Goal: Task Accomplishment & Management: Complete application form

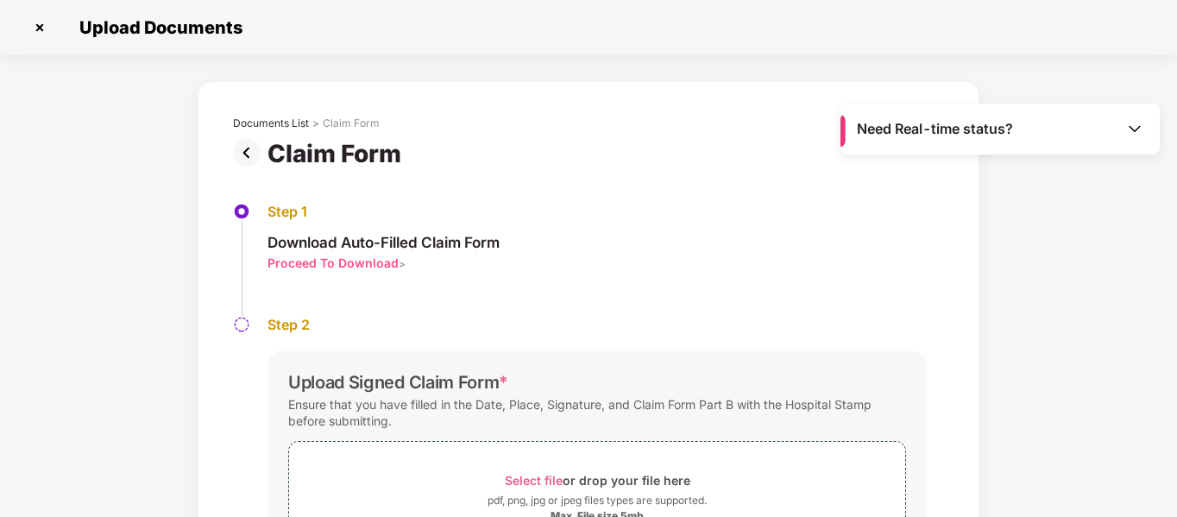
scroll to position [148, 0]
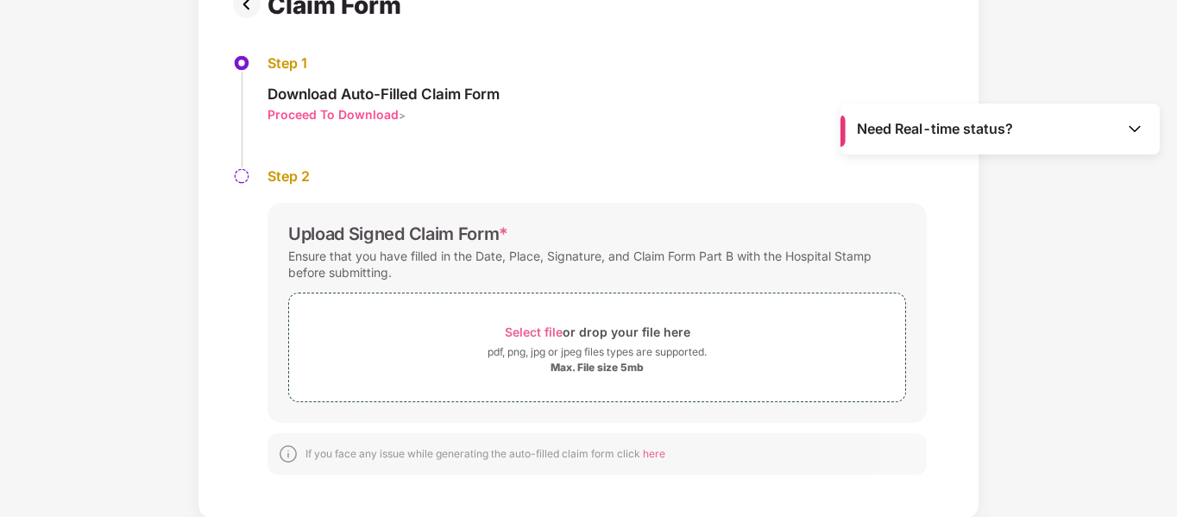
click at [679, 166] on div "Step 1 Download Auto-Filled Claim Form Proceed To Download >" at bounding box center [588, 110] width 711 height 113
click at [984, 394] on div "Need Real-time status? Upload Documents Documents List > Claim Form Claim Form …" at bounding box center [588, 258] width 1177 height 517
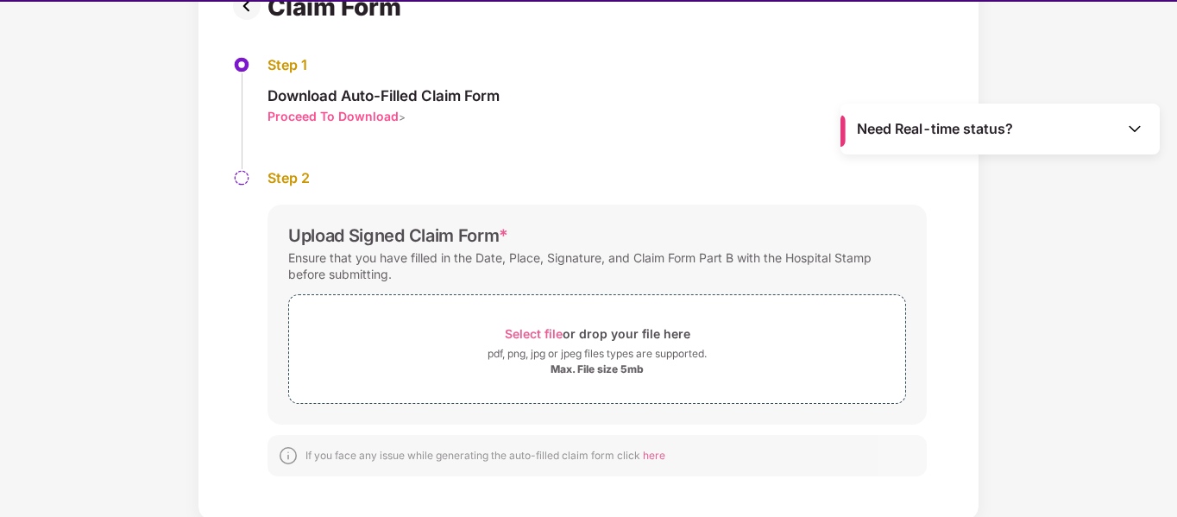
scroll to position [41, 0]
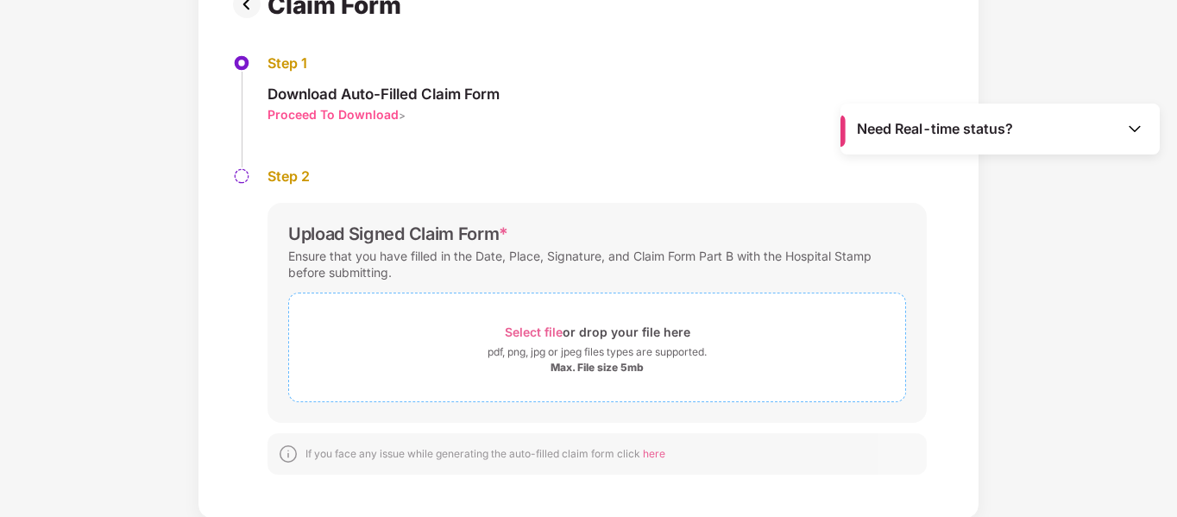
click at [505, 339] on span "Select file" at bounding box center [534, 331] width 58 height 15
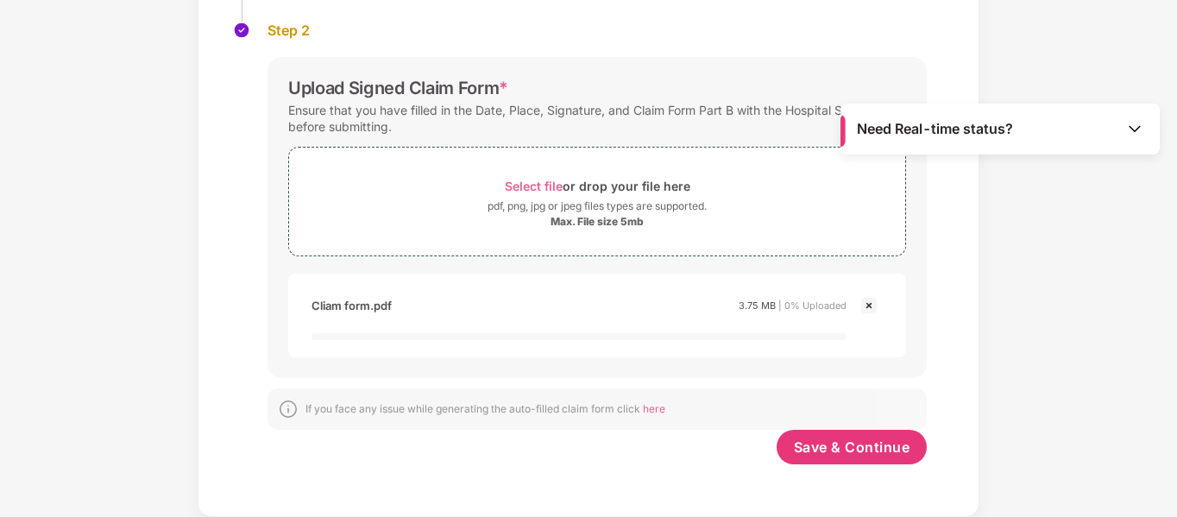
scroll to position [338, 0]
click at [794, 449] on span "Save & Continue" at bounding box center [852, 446] width 116 height 19
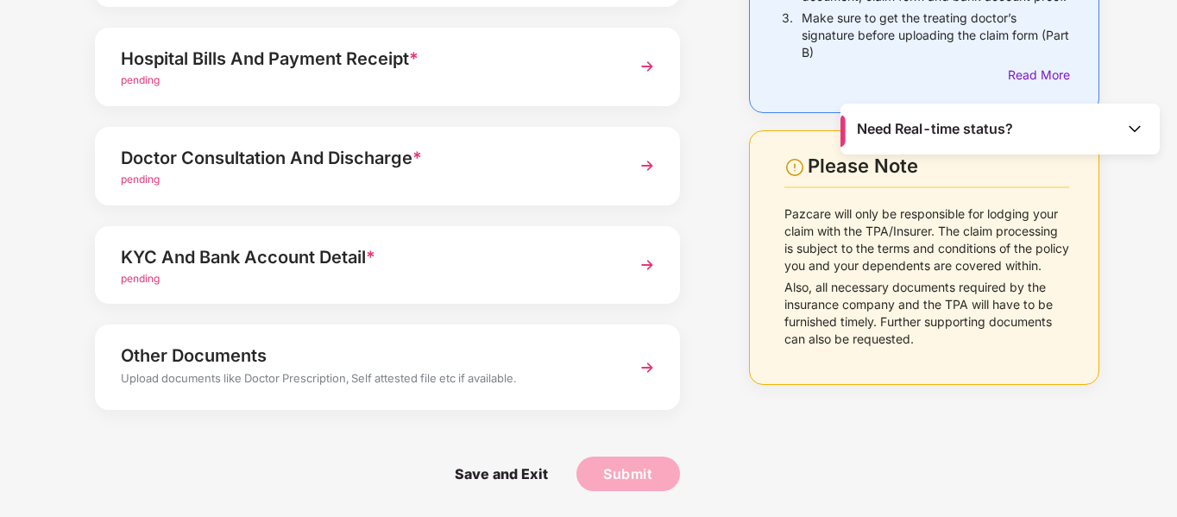
scroll to position [713, 0]
click at [631, 82] on img at bounding box center [646, 66] width 31 height 31
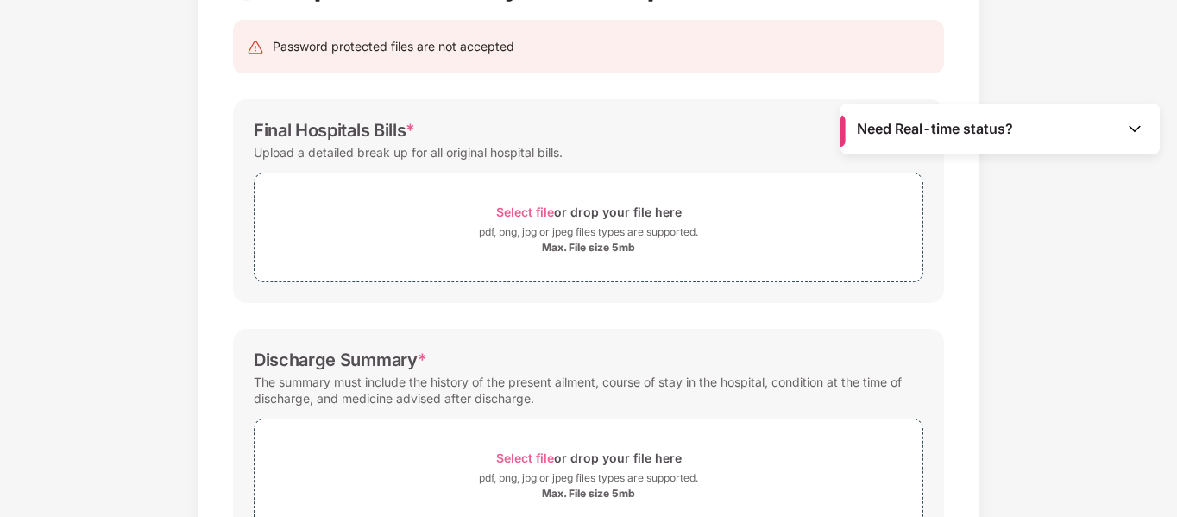
scroll to position [131, 0]
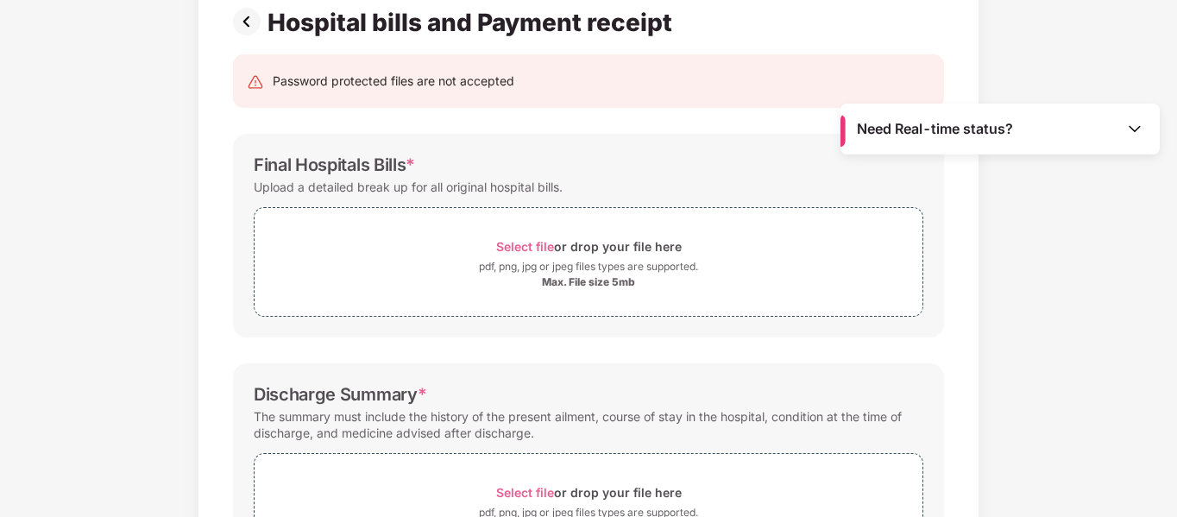
click at [233, 35] on img at bounding box center [250, 22] width 35 height 28
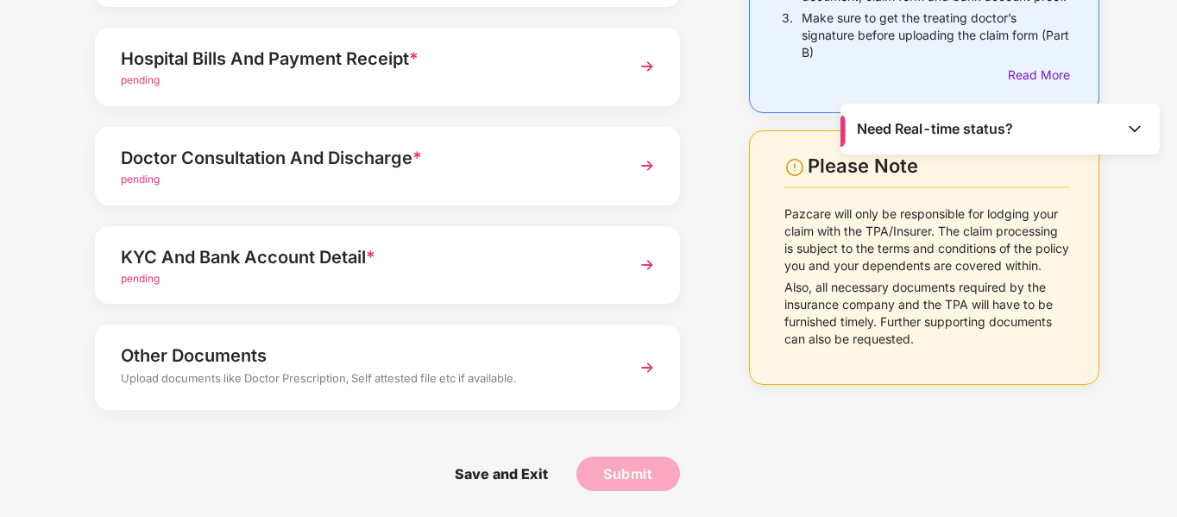
scroll to position [897, 0]
click at [631, 181] on img at bounding box center [646, 165] width 31 height 31
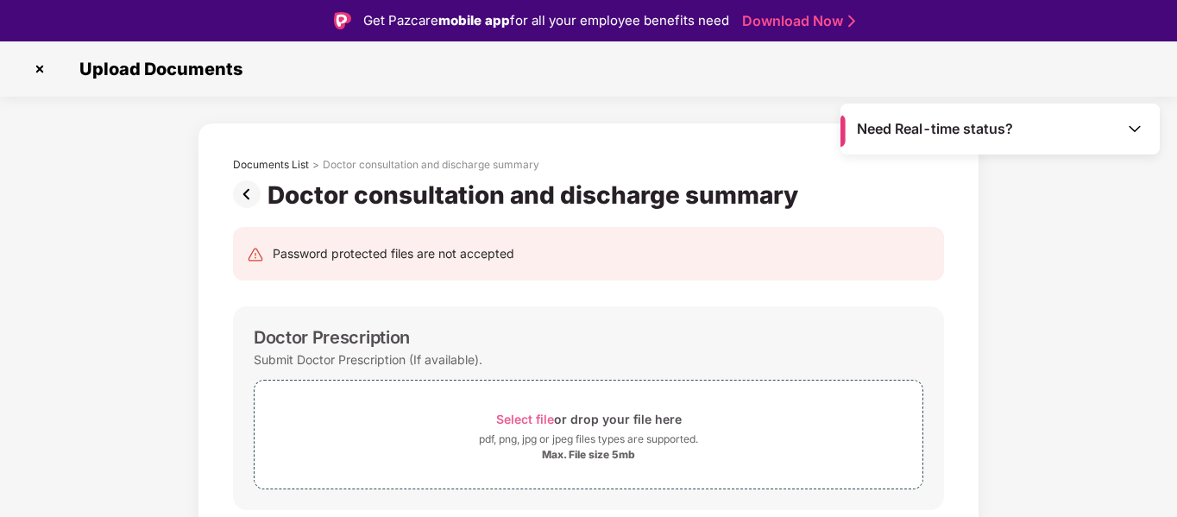
click at [233, 208] on img at bounding box center [250, 194] width 35 height 28
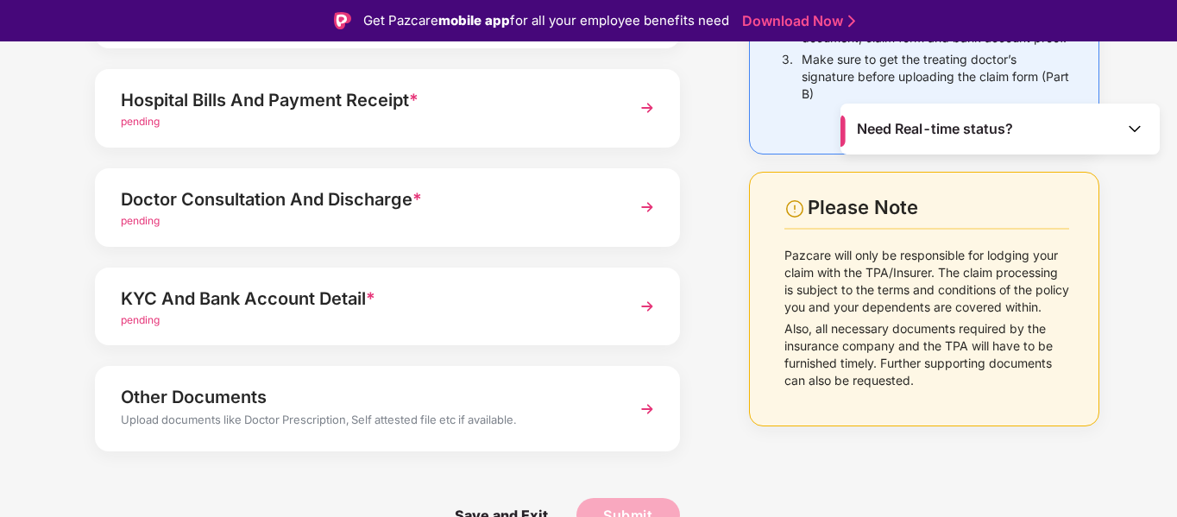
scroll to position [794, 0]
click at [142, 227] on span "pending" at bounding box center [140, 220] width 39 height 13
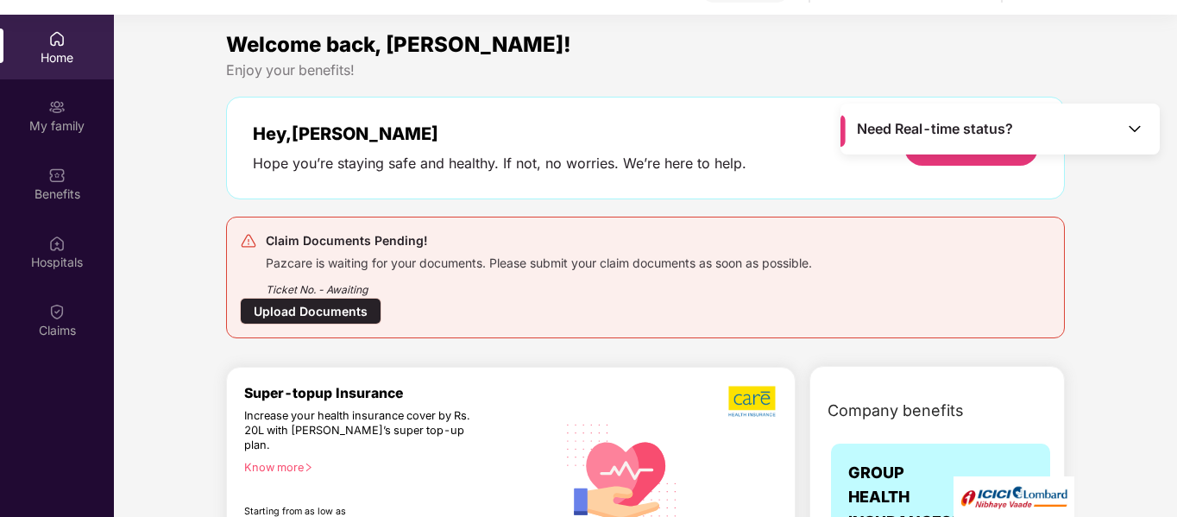
scroll to position [97, 0]
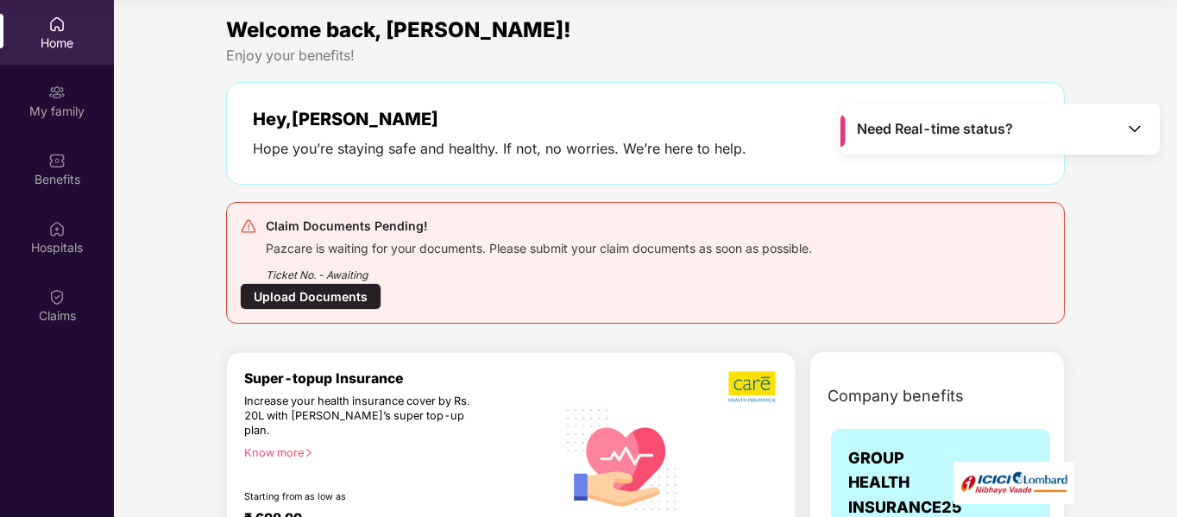
click at [240, 286] on div "Upload Documents" at bounding box center [310, 296] width 141 height 27
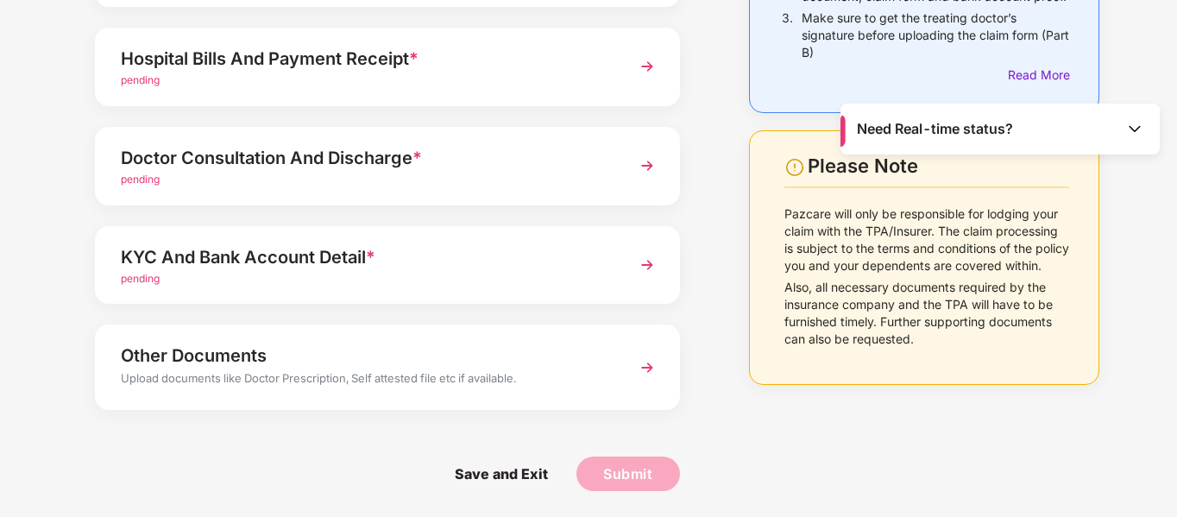
scroll to position [681, 0]
click at [631, 181] on img at bounding box center [646, 165] width 31 height 31
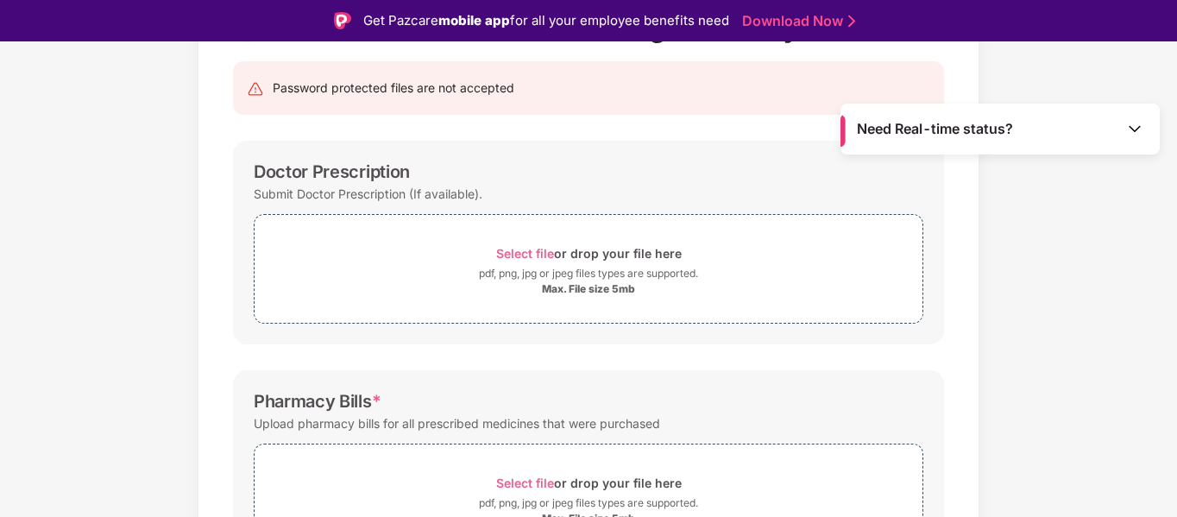
scroll to position [200, 0]
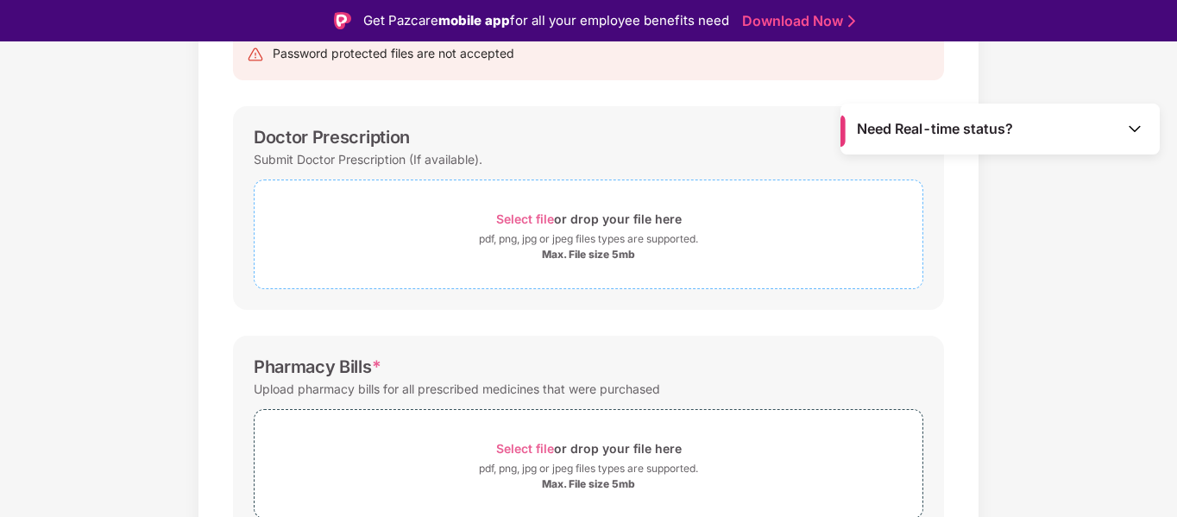
click at [496, 226] on span "Select file" at bounding box center [525, 218] width 58 height 15
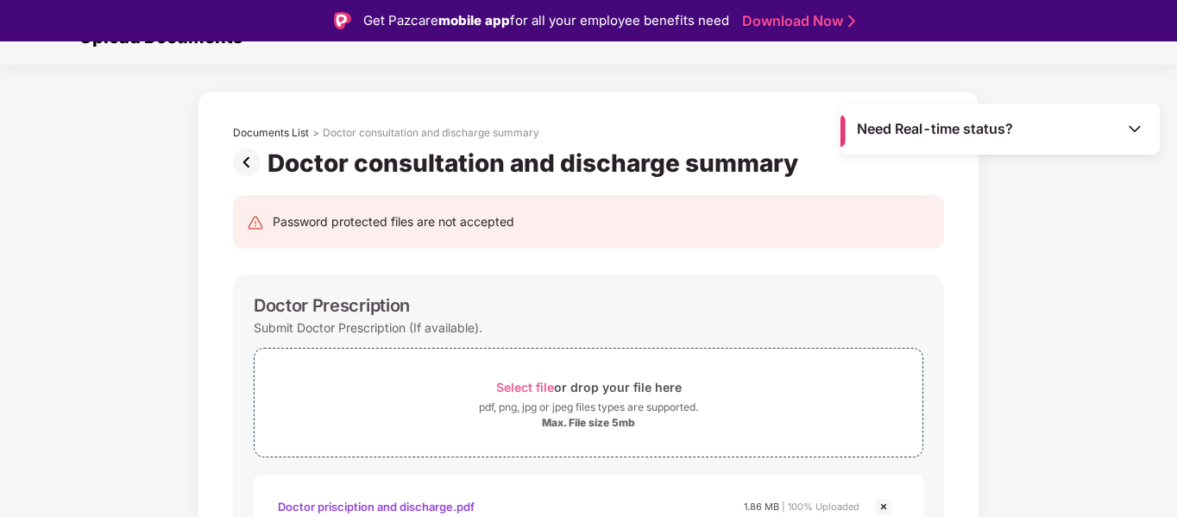
scroll to position [0, 0]
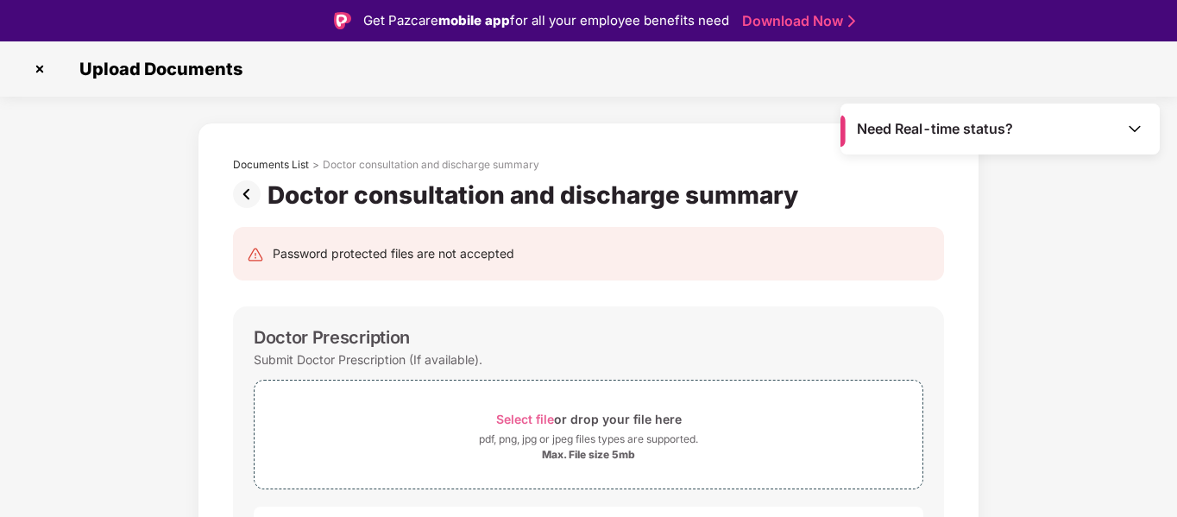
click at [39, 65] on img at bounding box center [40, 69] width 28 height 28
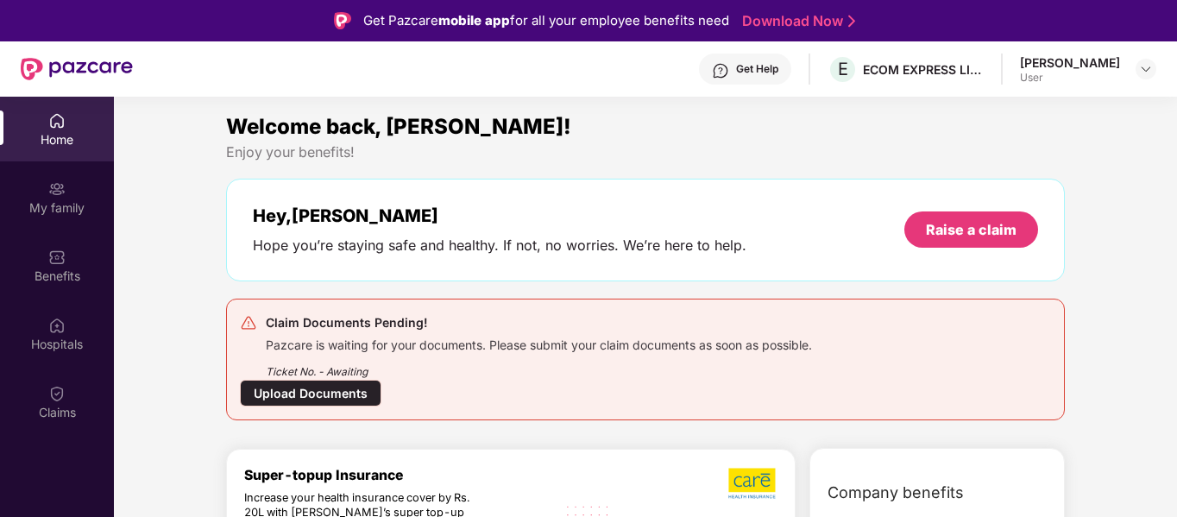
click at [336, 261] on div "Hey, [PERSON_NAME] you’re staying safe and healthy. If not, no worries. We’re h…" at bounding box center [645, 230] width 838 height 103
click at [344, 398] on div "Upload Documents" at bounding box center [310, 393] width 141 height 27
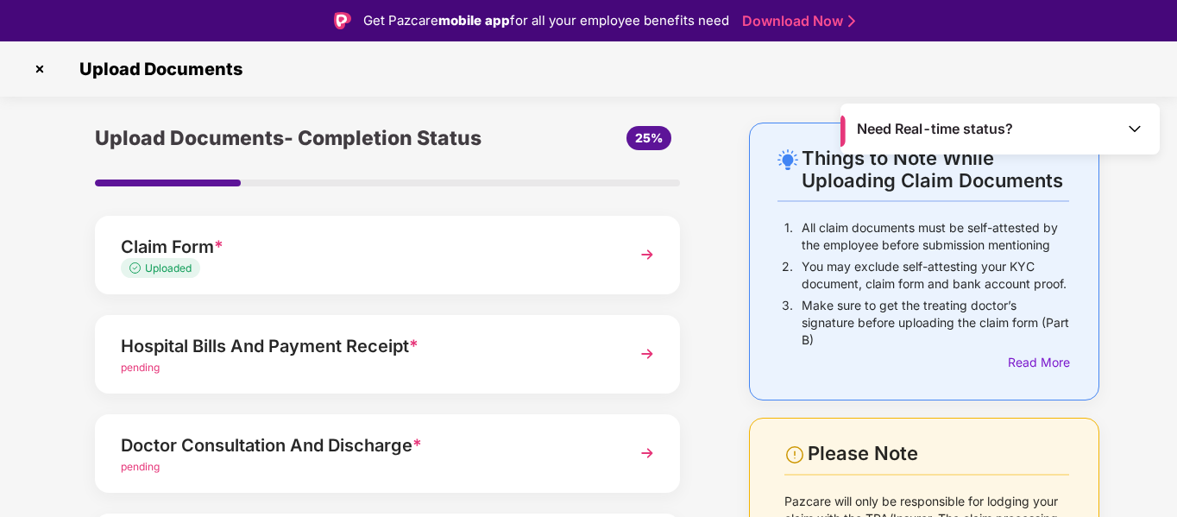
click at [647, 355] on img at bounding box center [646, 353] width 31 height 31
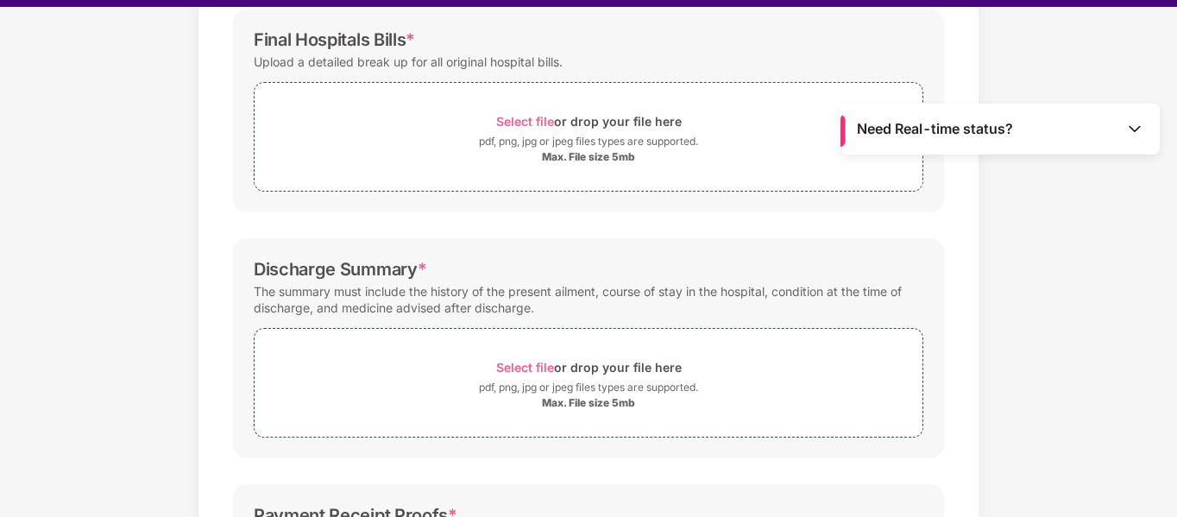
scroll to position [290, 0]
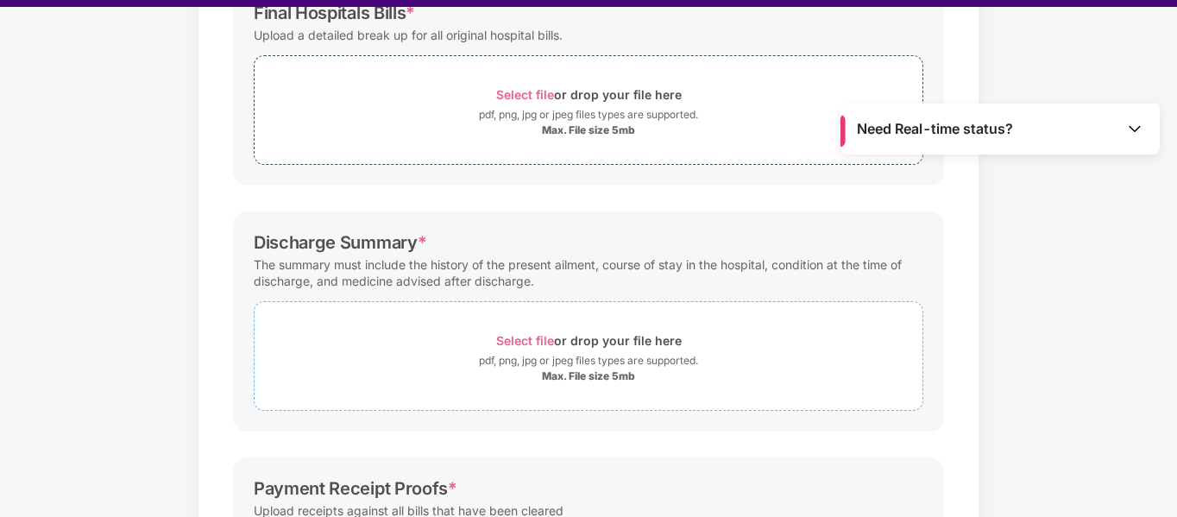
click at [539, 337] on span "Select file" at bounding box center [525, 340] width 58 height 15
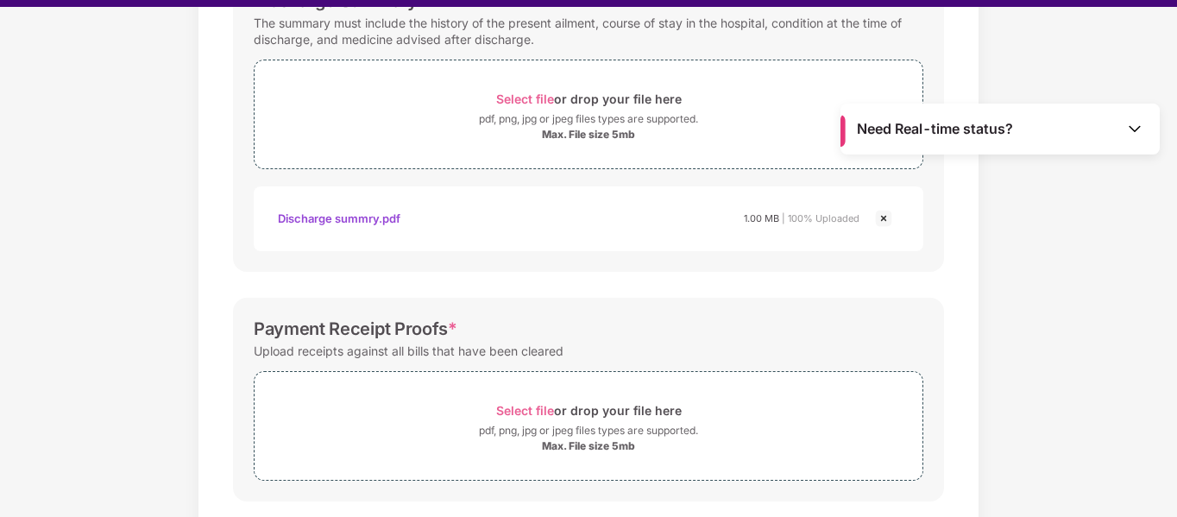
scroll to position [566, 0]
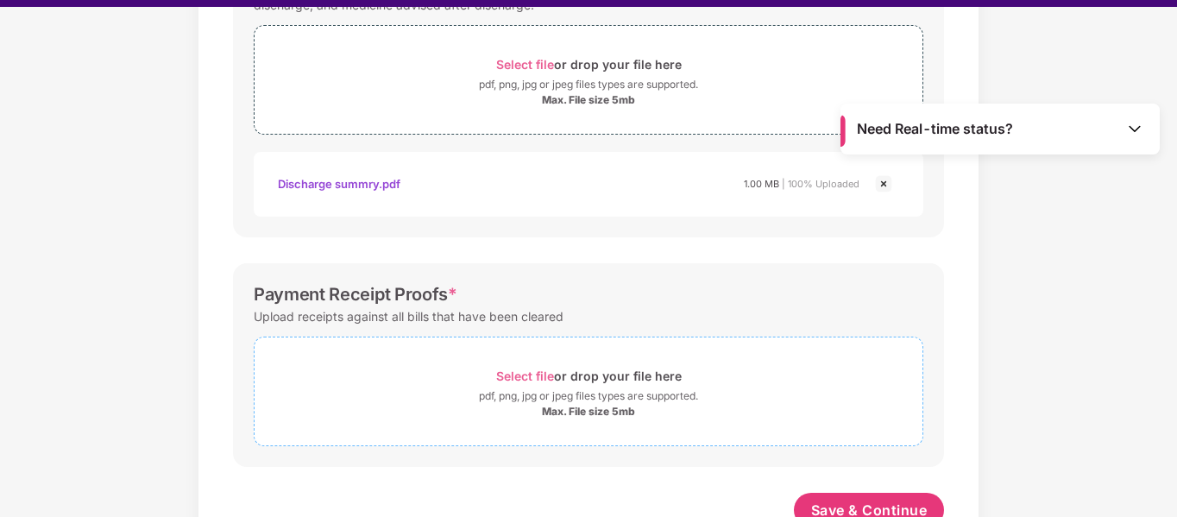
click at [531, 376] on span "Select file" at bounding box center [525, 375] width 58 height 15
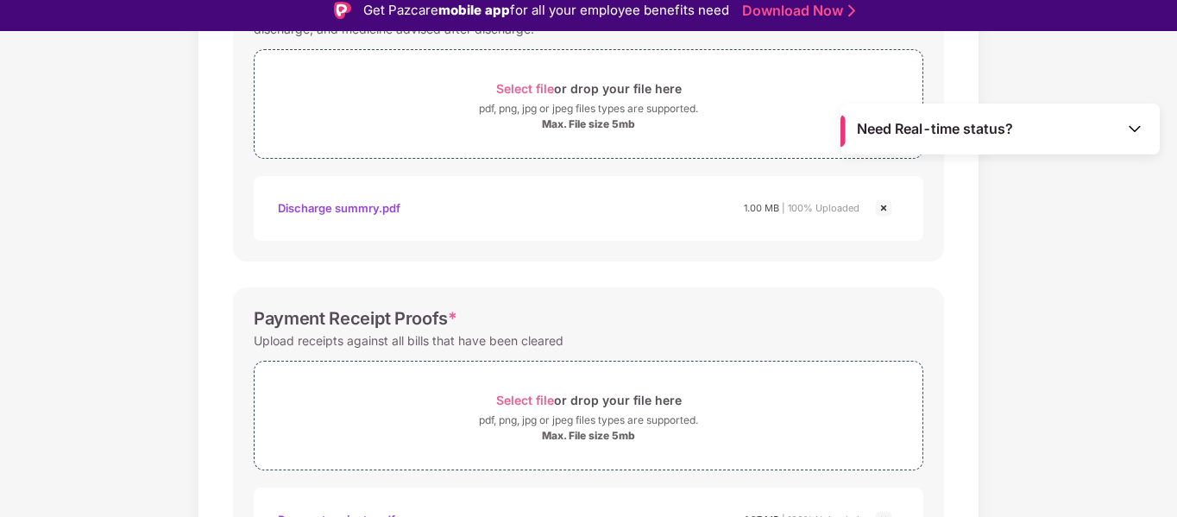
scroll to position [0, 0]
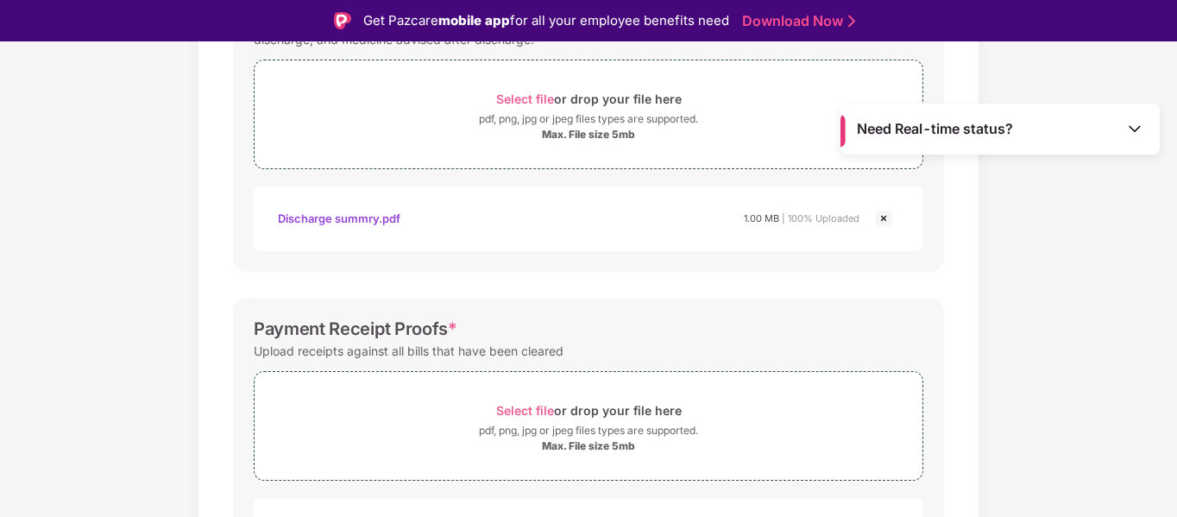
click at [1008, 270] on div "Documents List > Hospital bills and Payment receipt Hospital bills and Payment …" at bounding box center [588, 122] width 1177 height 1131
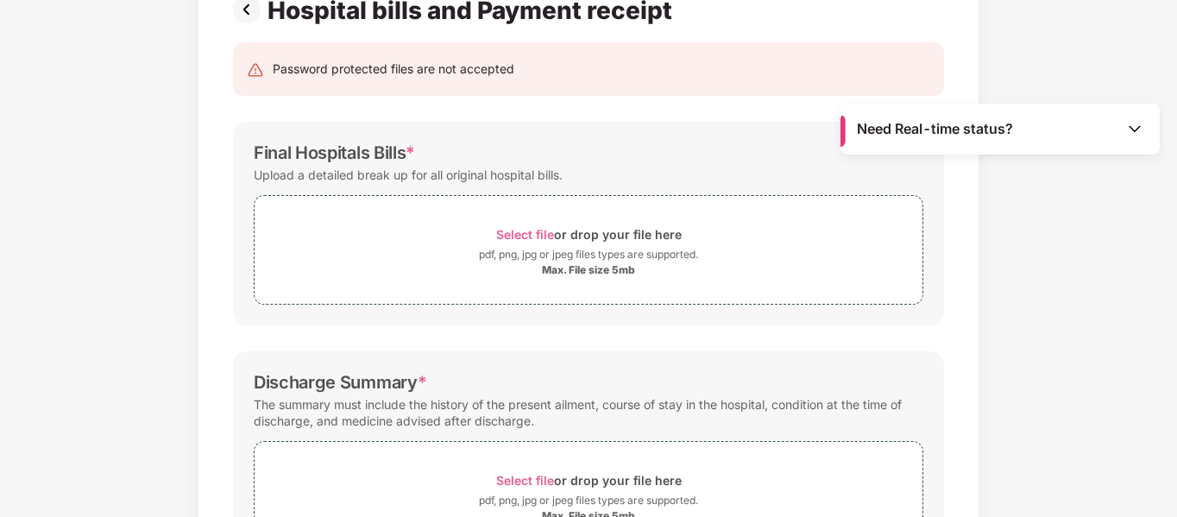
scroll to position [109, 0]
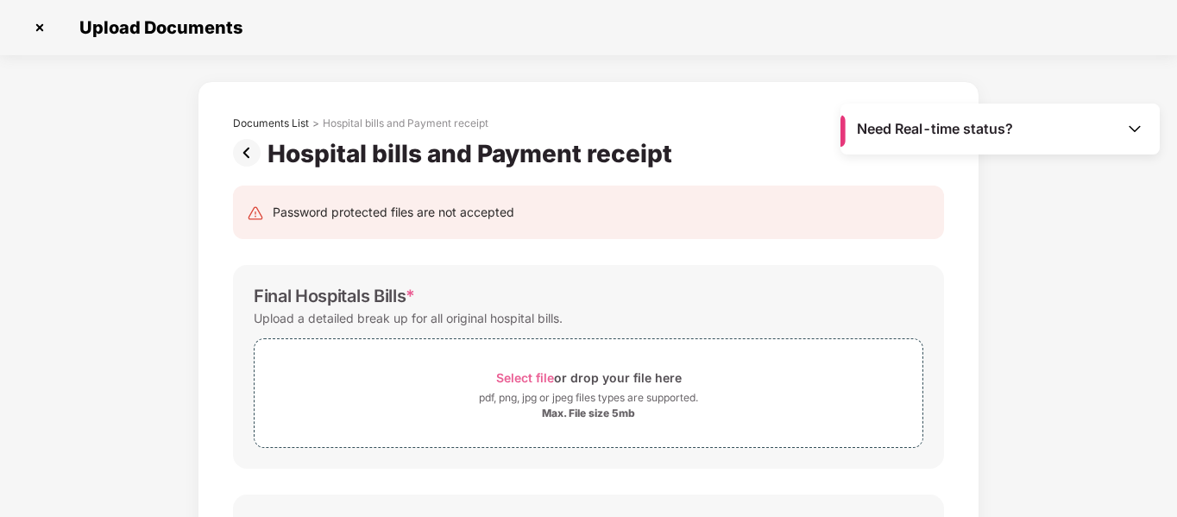
scroll to position [33, 0]
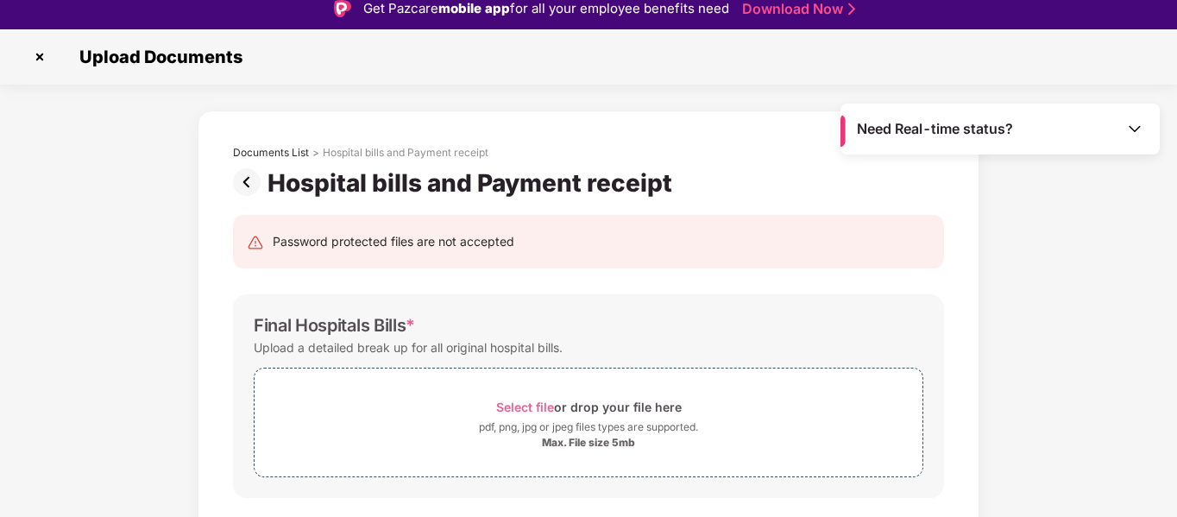
scroll to position [0, 0]
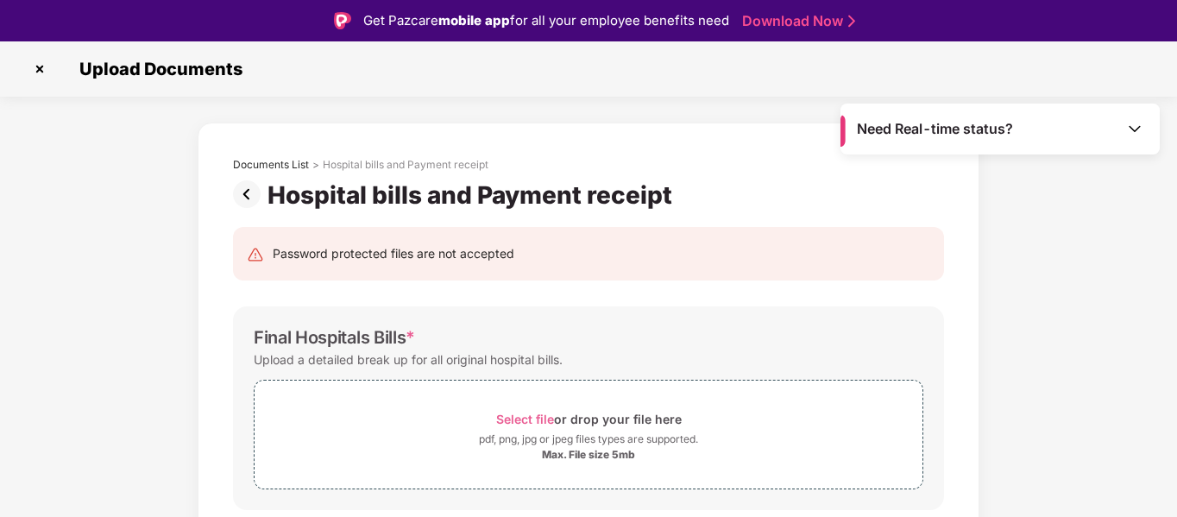
click at [244, 198] on img at bounding box center [250, 194] width 35 height 28
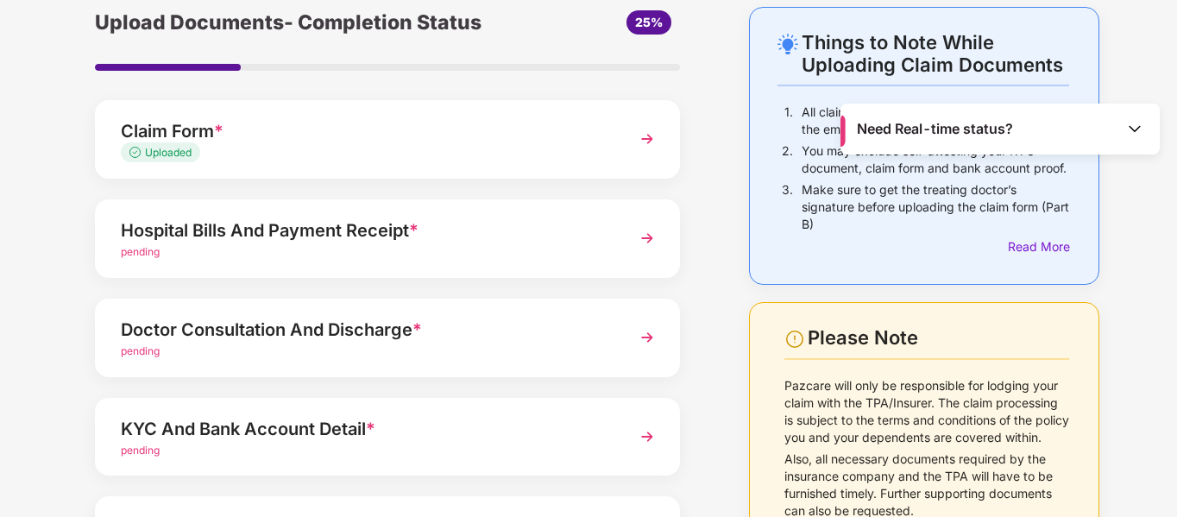
scroll to position [73, 0]
click at [641, 359] on div "Doctor Consultation And Discharge * pending" at bounding box center [387, 338] width 585 height 79
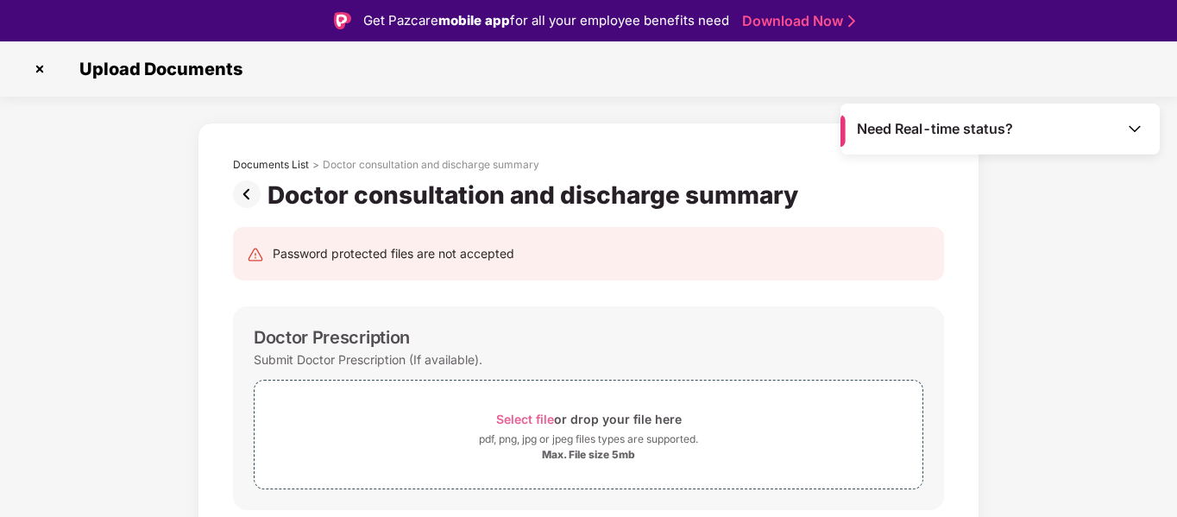
click at [36, 70] on img at bounding box center [40, 69] width 28 height 28
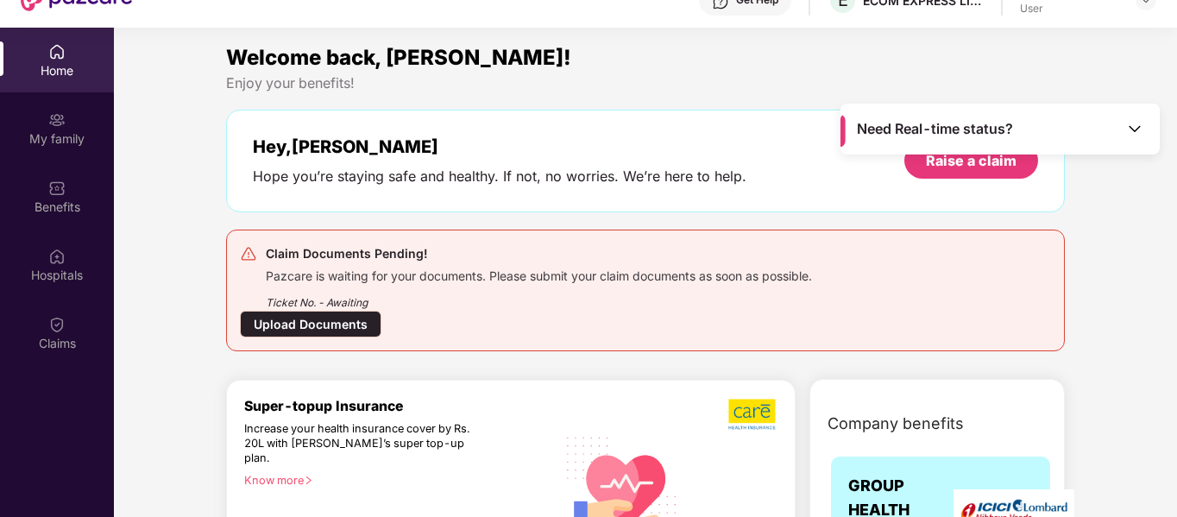
scroll to position [97, 0]
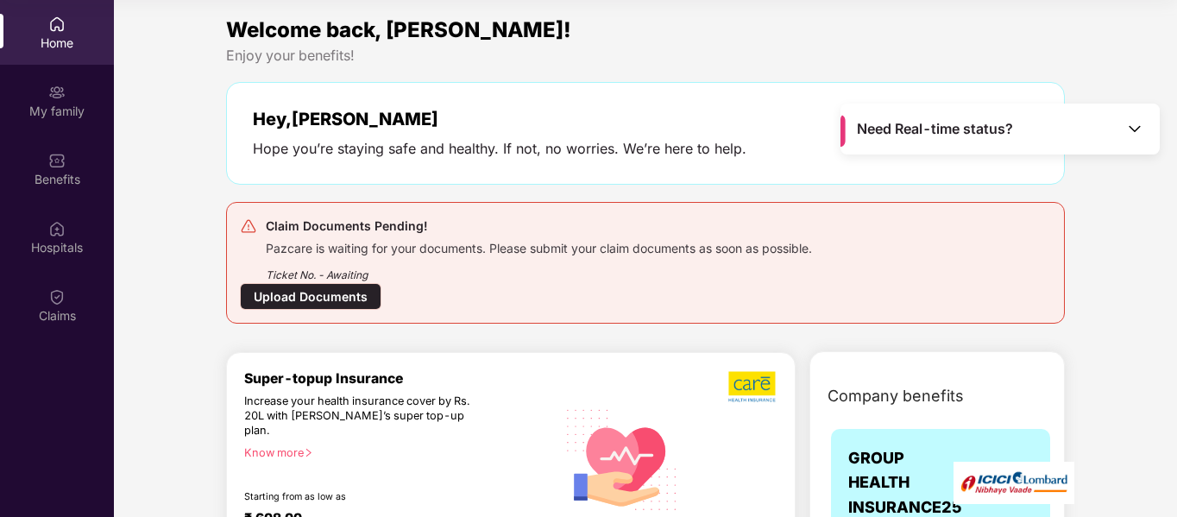
click at [326, 298] on div "Upload Documents" at bounding box center [310, 296] width 141 height 27
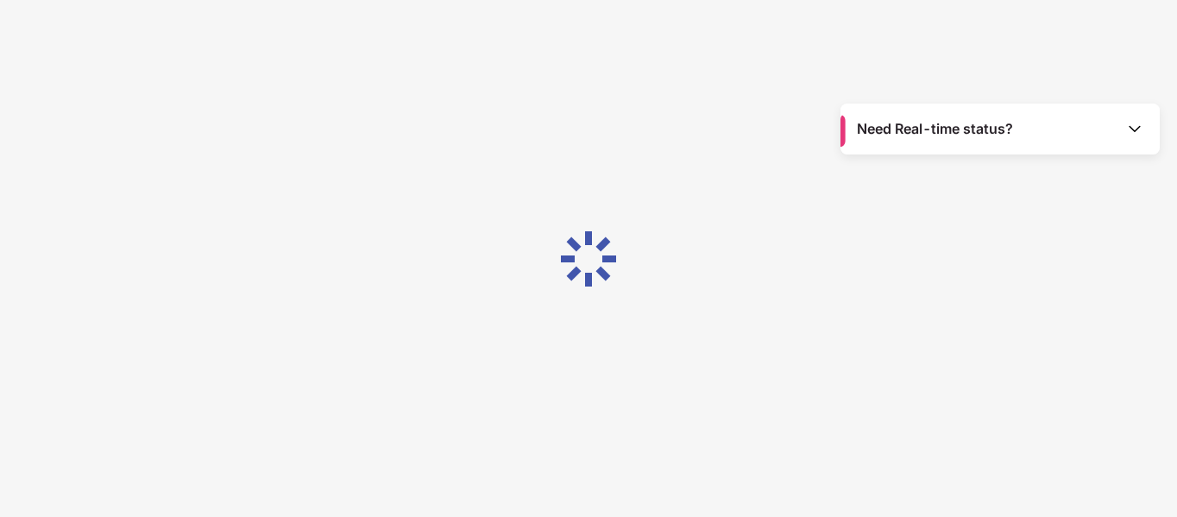
scroll to position [41, 0]
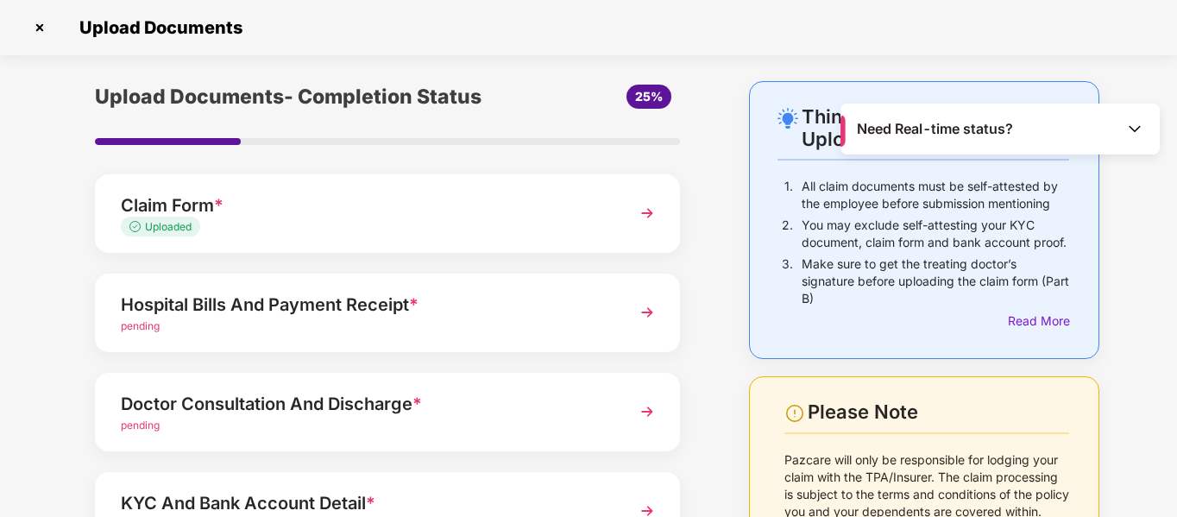
click at [575, 317] on div "Hospital Bills And Payment Receipt *" at bounding box center [365, 305] width 488 height 28
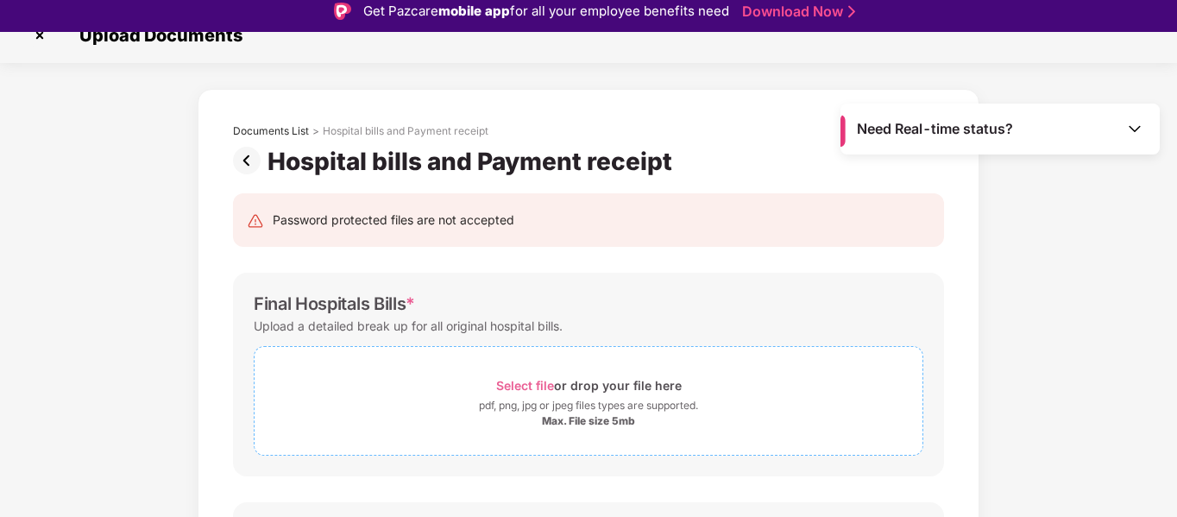
scroll to position [0, 0]
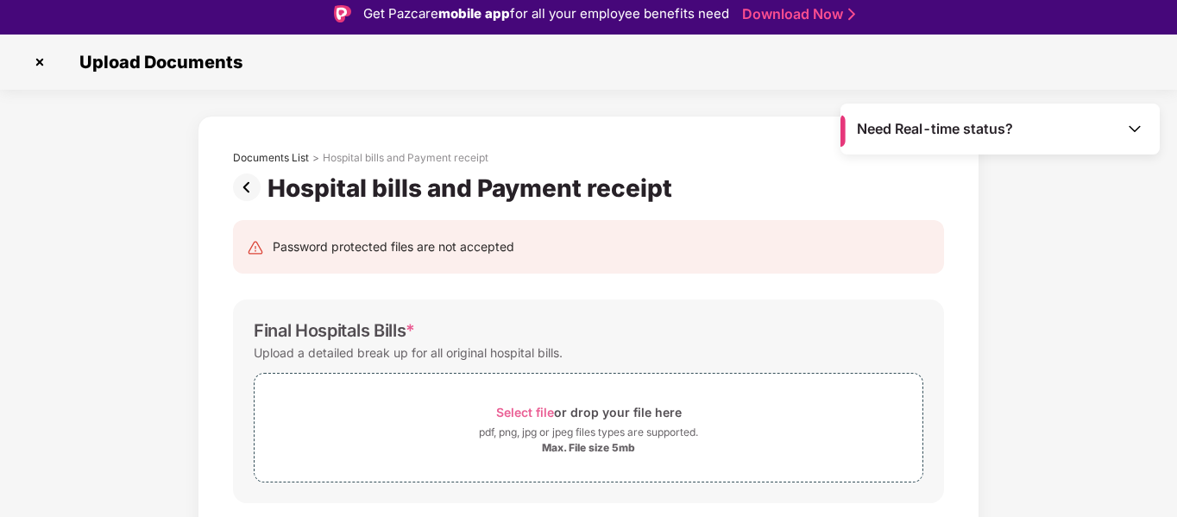
click at [43, 61] on img at bounding box center [40, 62] width 28 height 28
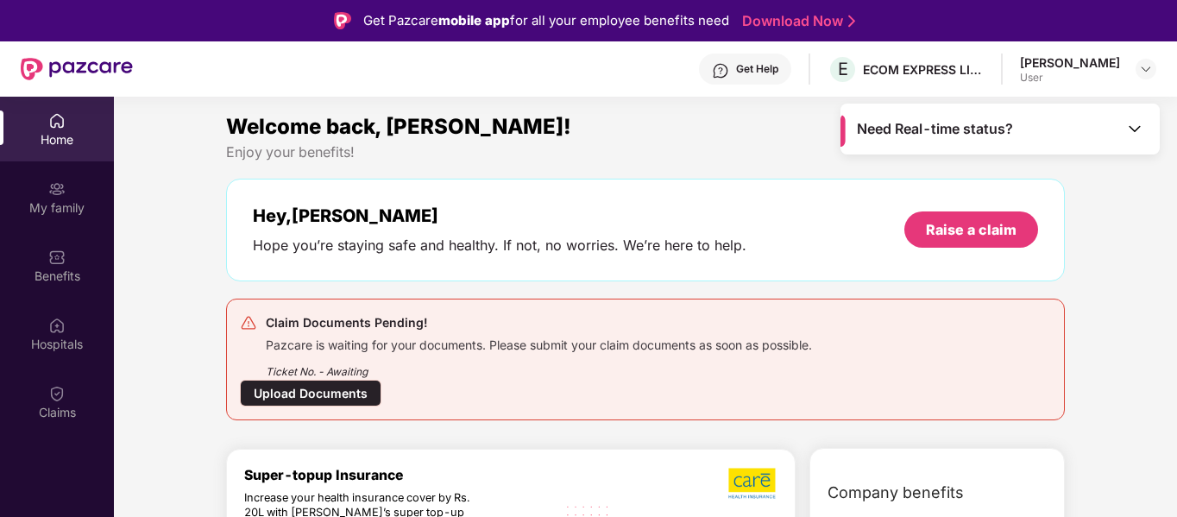
click at [340, 401] on div "Upload Documents" at bounding box center [310, 393] width 141 height 27
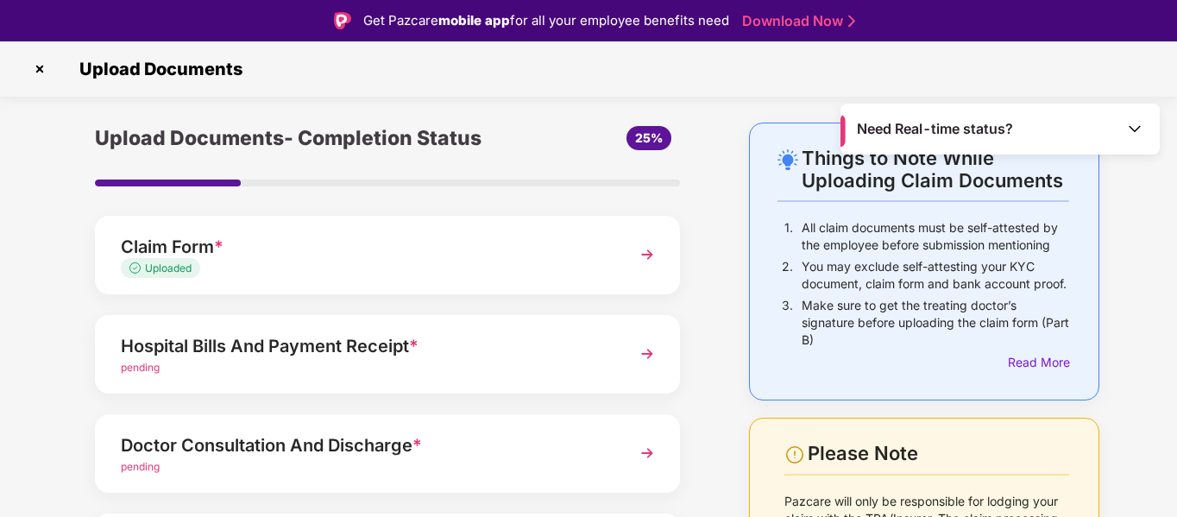
click at [631, 349] on img at bounding box center [646, 353] width 31 height 31
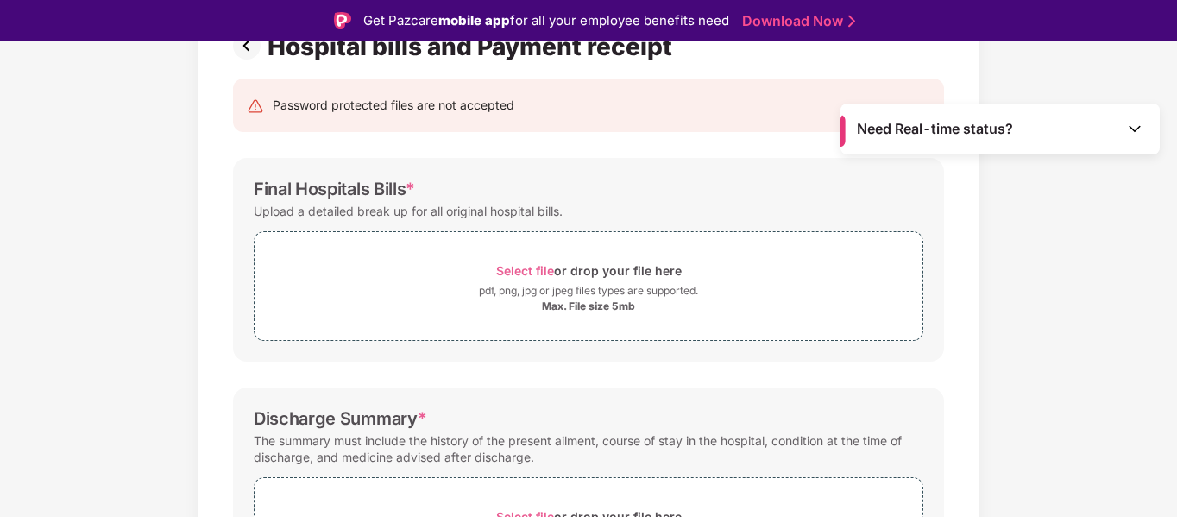
scroll to position [148, 0]
click at [536, 271] on span "Select file" at bounding box center [525, 271] width 58 height 15
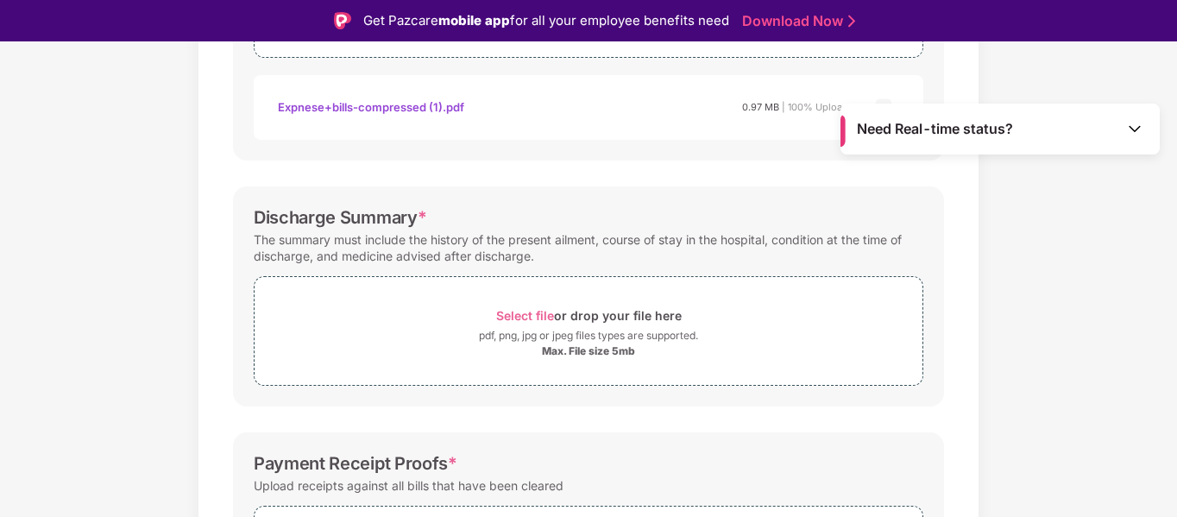
scroll to position [458, 0]
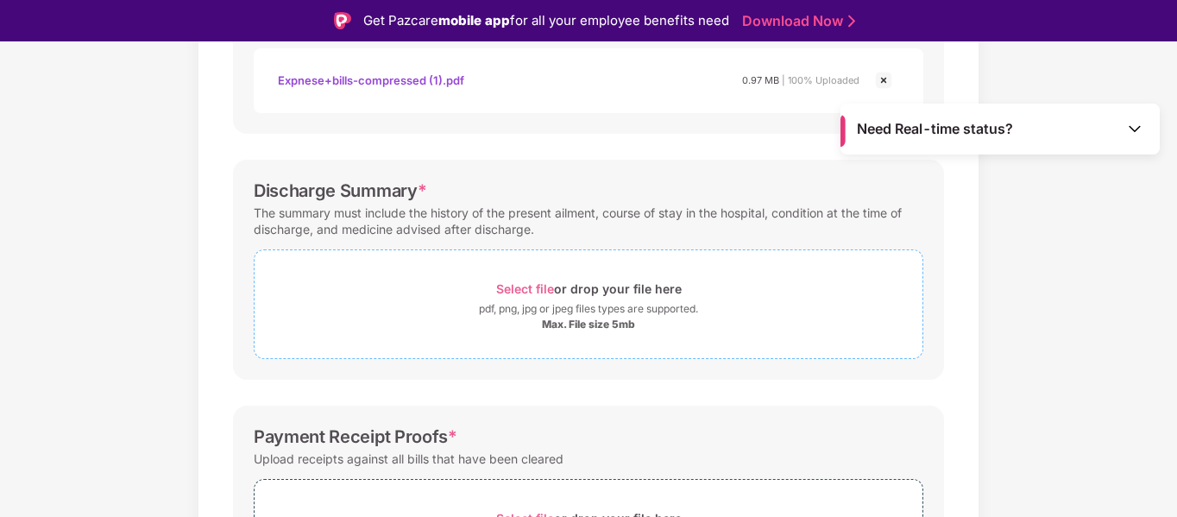
click at [533, 286] on span "Select file" at bounding box center [525, 288] width 58 height 15
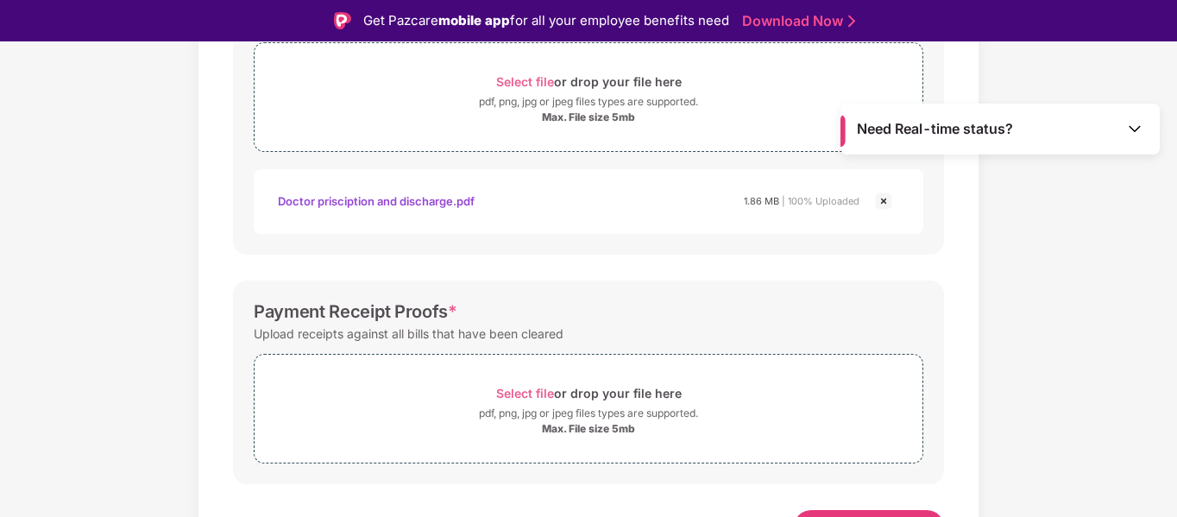
scroll to position [695, 0]
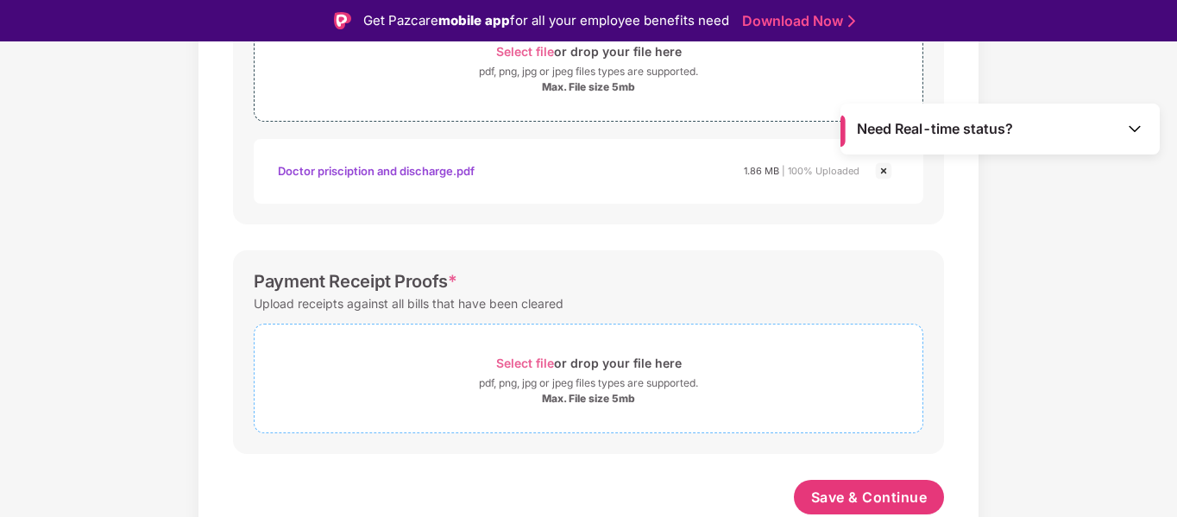
click at [511, 361] on span "Select file" at bounding box center [525, 362] width 58 height 15
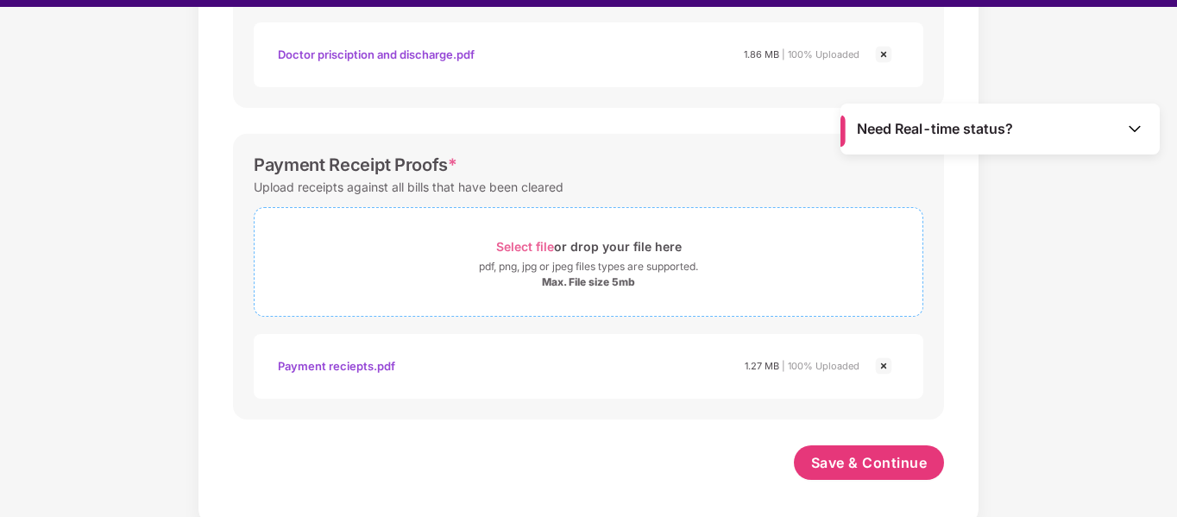
scroll to position [41, 0]
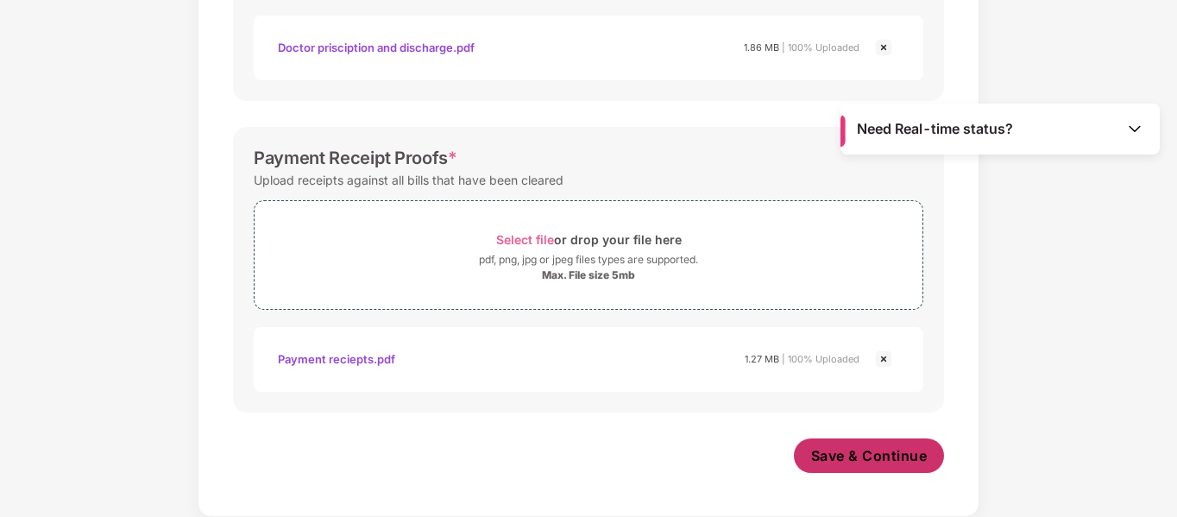
click at [825, 459] on span "Save & Continue" at bounding box center [869, 455] width 116 height 19
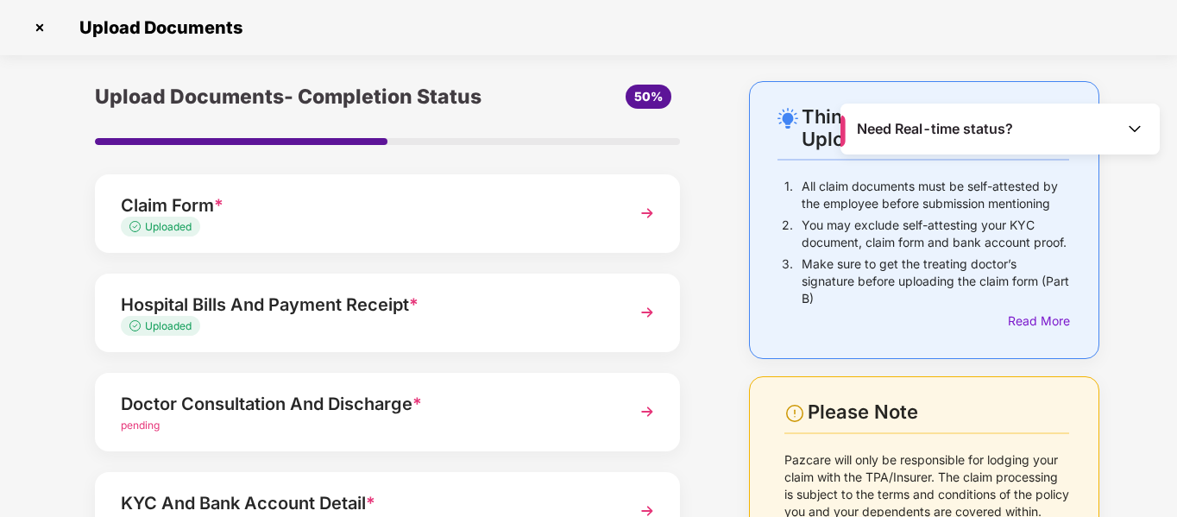
click at [625, 415] on div "Doctor Consultation And Discharge * pending" at bounding box center [387, 412] width 585 height 79
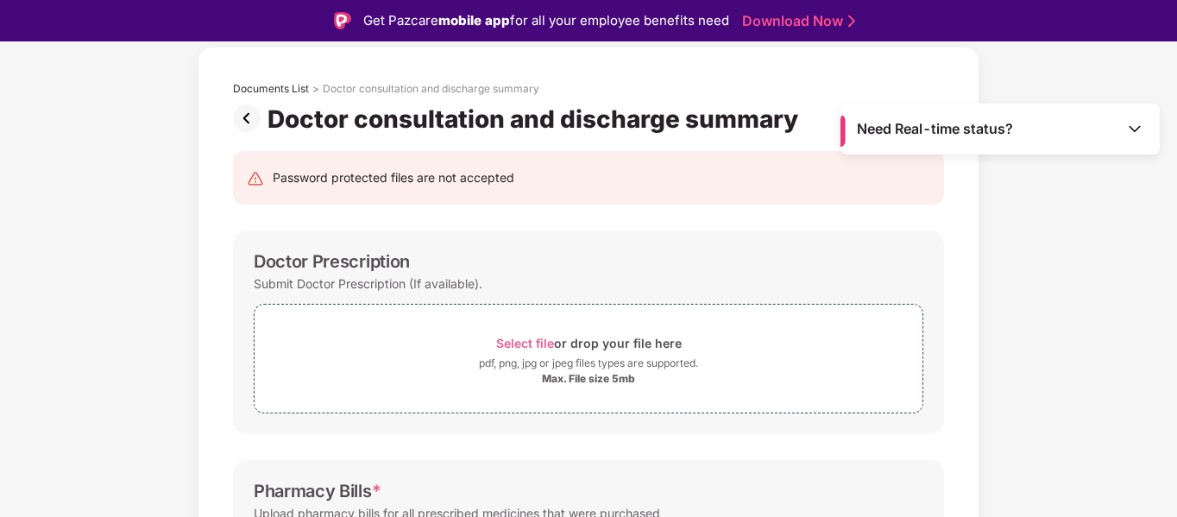
scroll to position [104, 0]
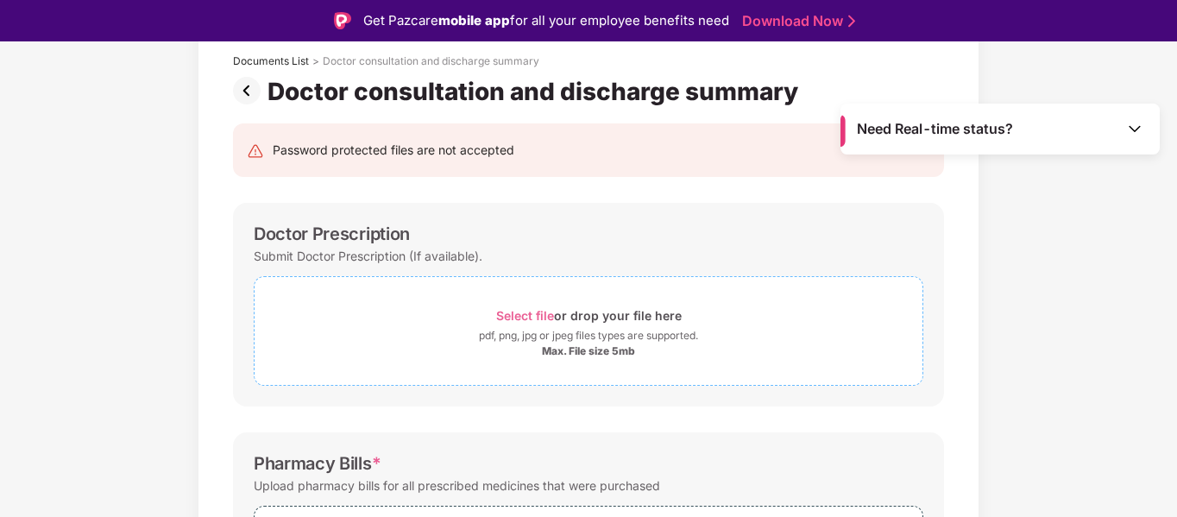
click at [541, 311] on span "Select file" at bounding box center [525, 315] width 58 height 15
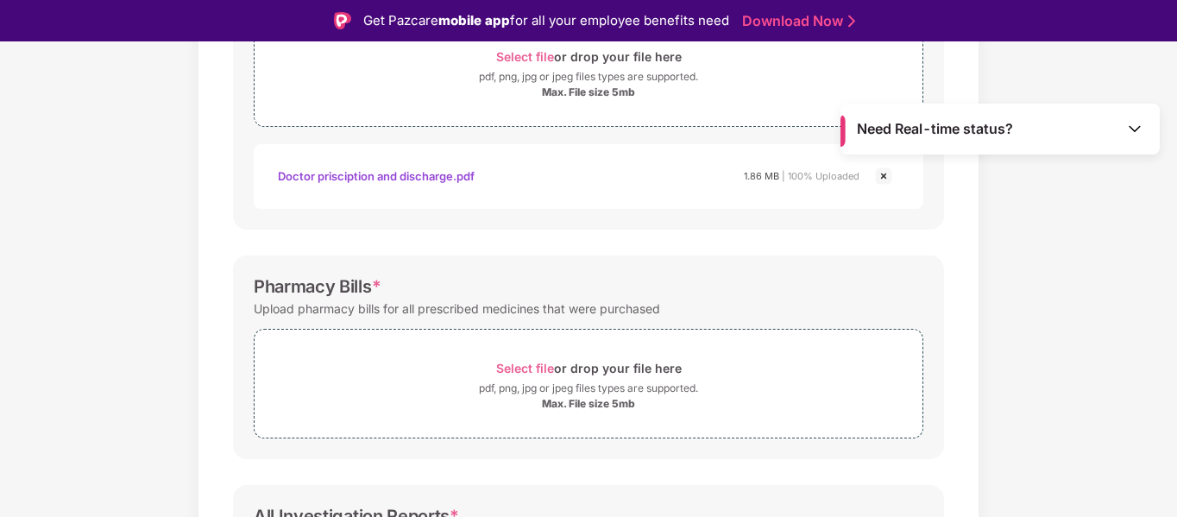
scroll to position [380, 0]
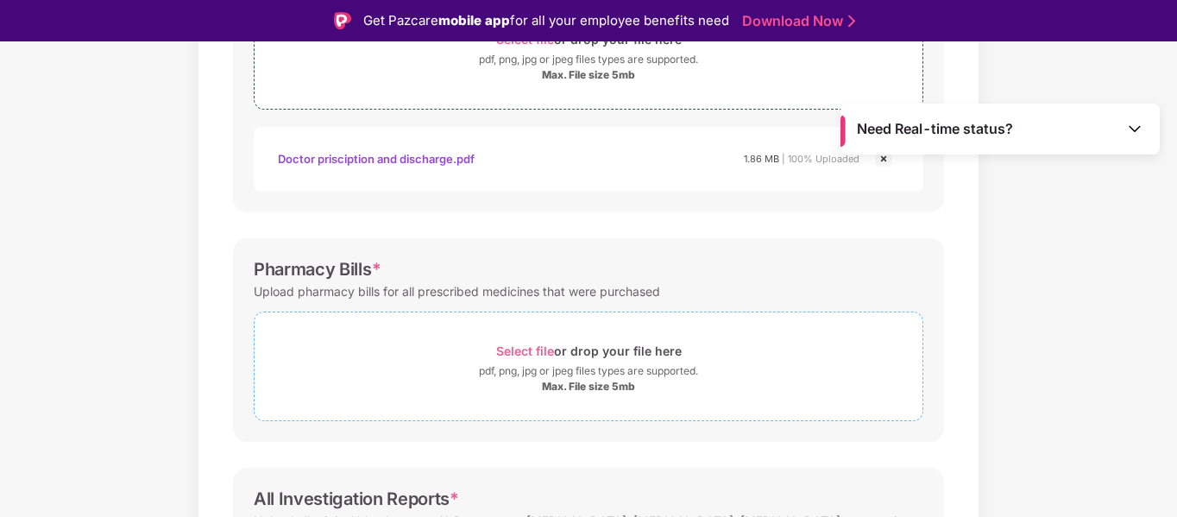
click at [498, 353] on span "Select file" at bounding box center [525, 350] width 58 height 15
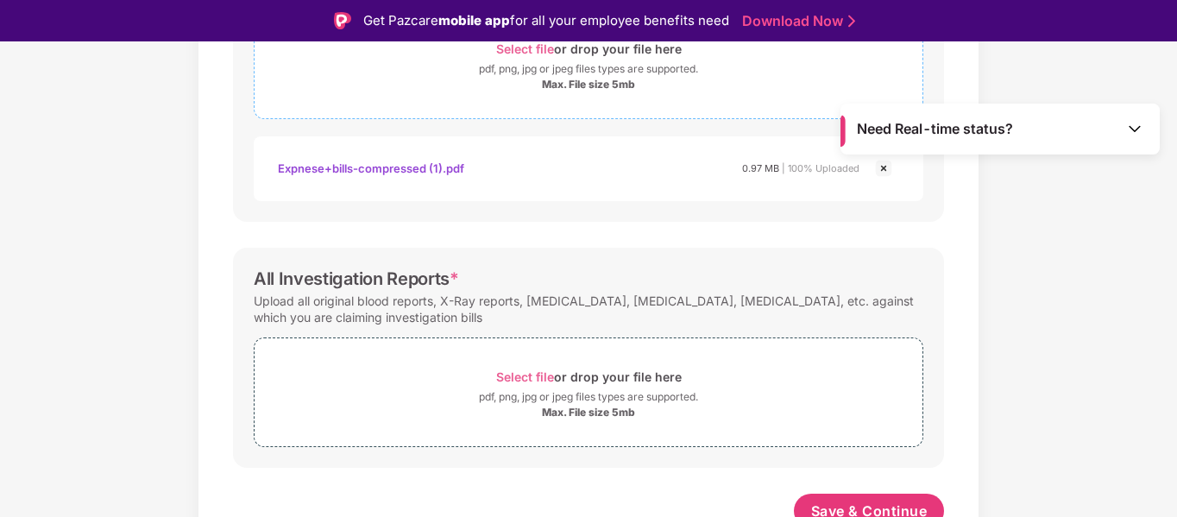
scroll to position [690, 0]
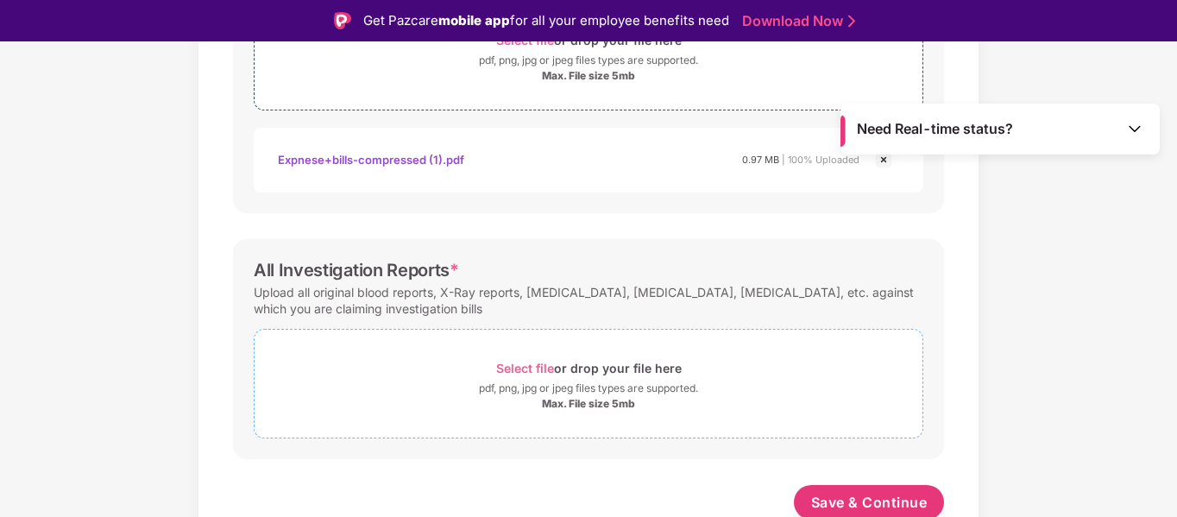
click at [537, 369] on span "Select file" at bounding box center [525, 368] width 58 height 15
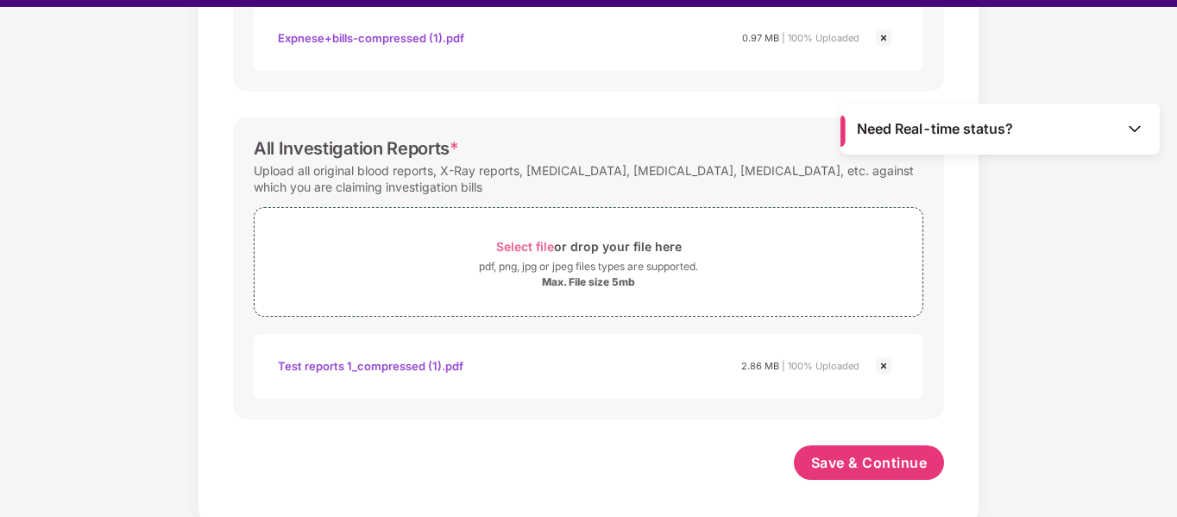
scroll to position [41, 0]
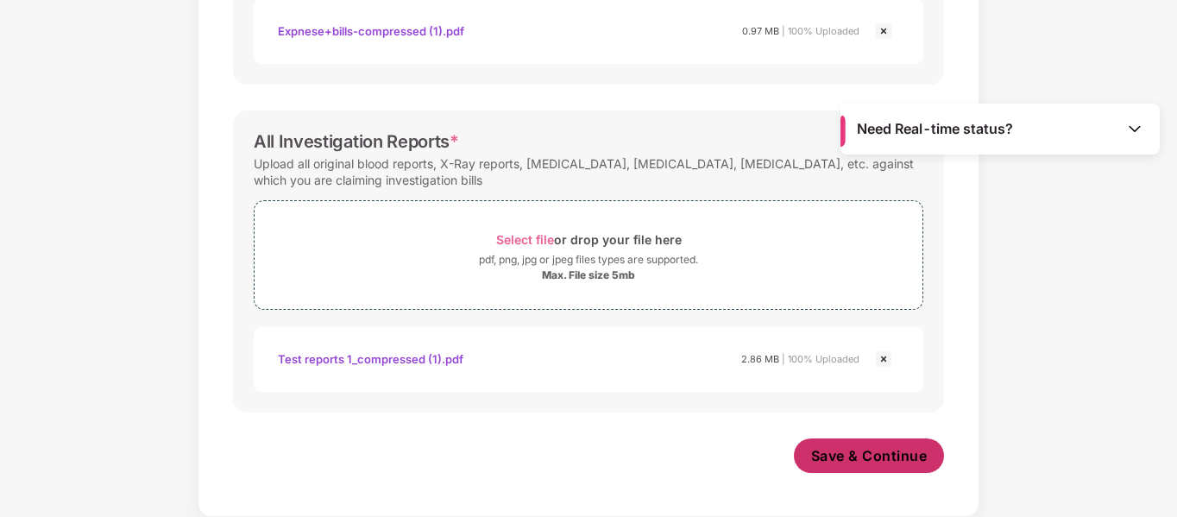
click at [879, 451] on span "Save & Continue" at bounding box center [869, 455] width 116 height 19
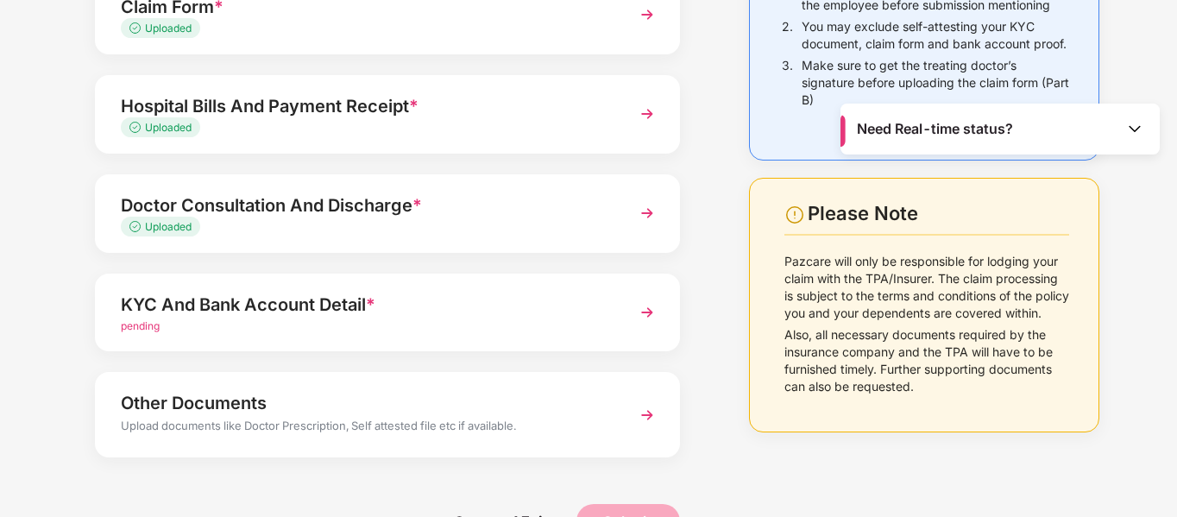
scroll to position [242, 0]
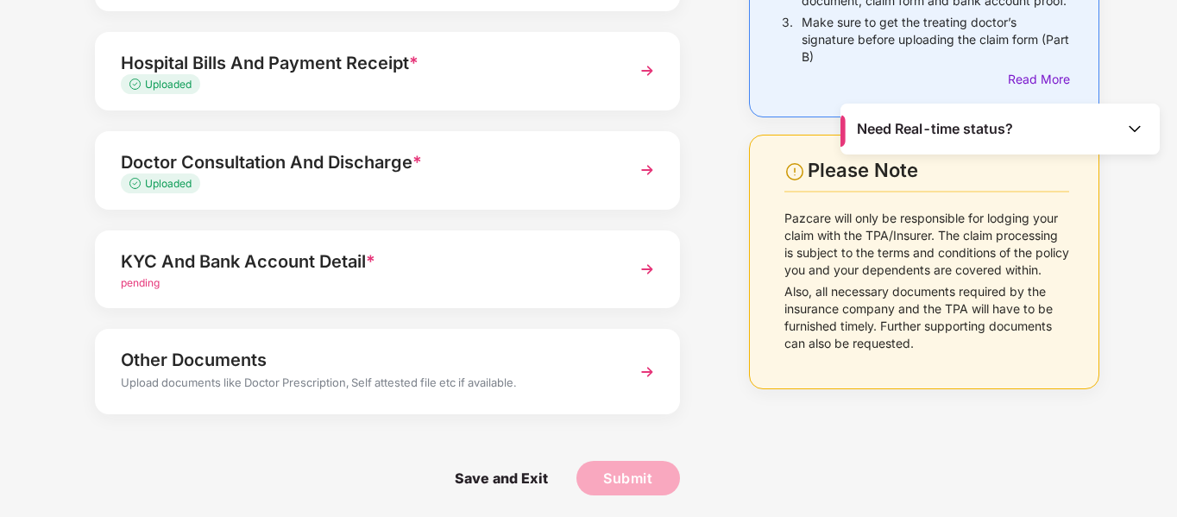
click at [651, 263] on img at bounding box center [646, 269] width 31 height 31
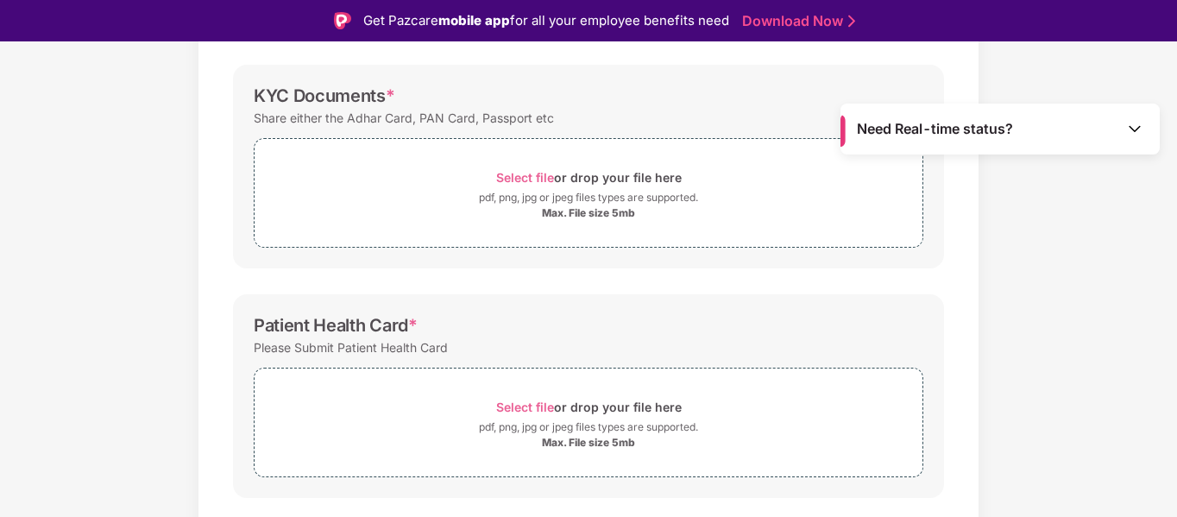
scroll to position [41, 0]
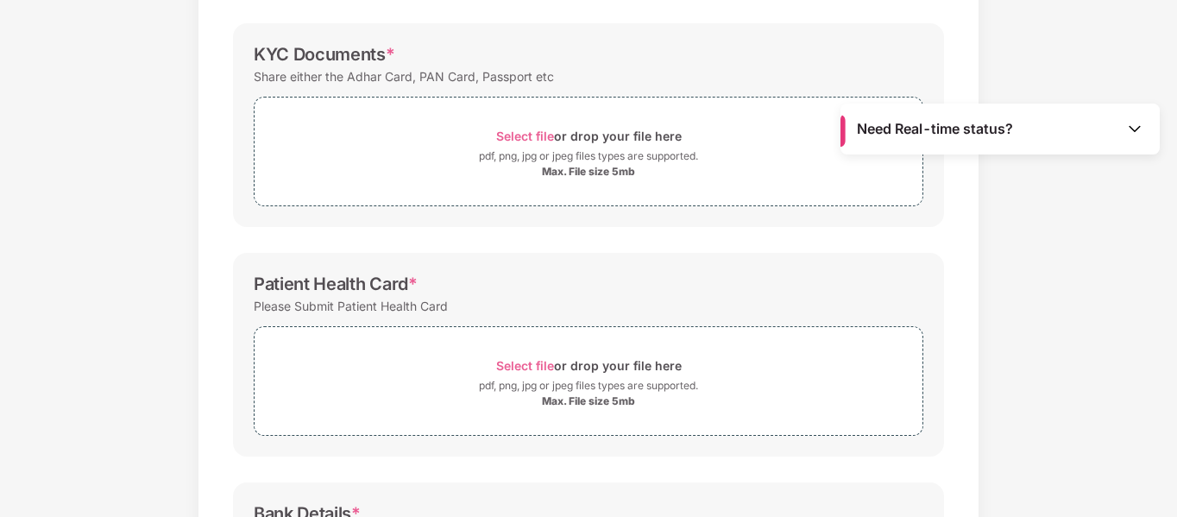
click at [1108, 415] on div "Documents List > KYC and Bank Account Detail KYC and Bank Account Detail Passwo…" at bounding box center [588, 315] width 1177 height 951
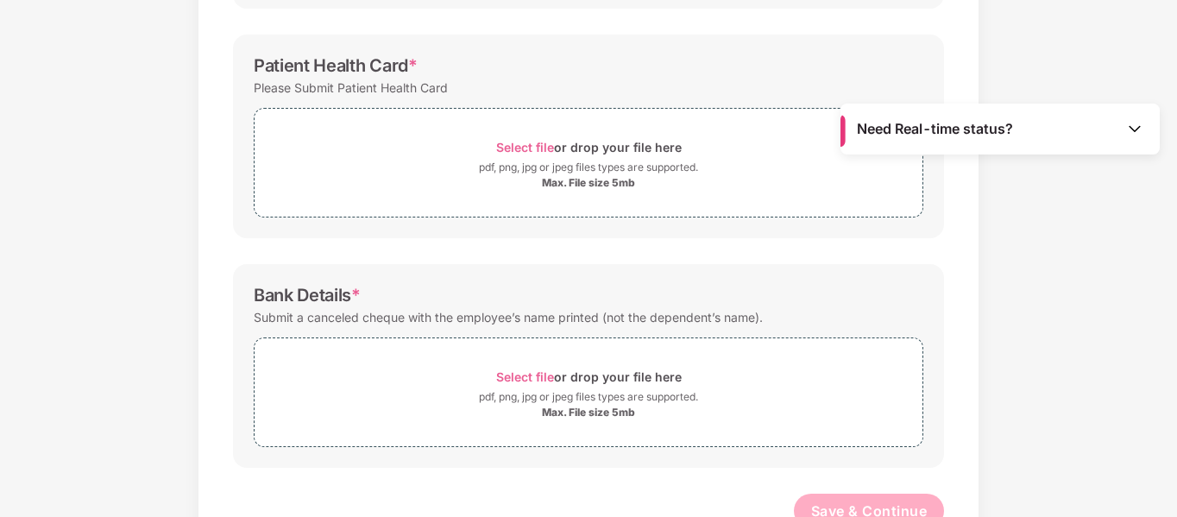
scroll to position [446, 0]
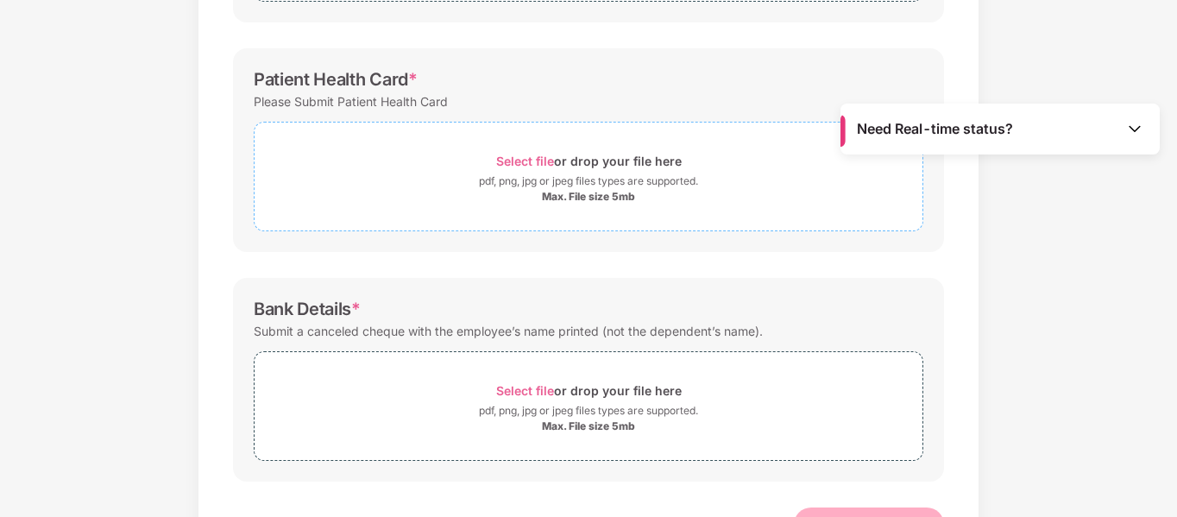
click at [518, 160] on span "Select file" at bounding box center [525, 161] width 58 height 15
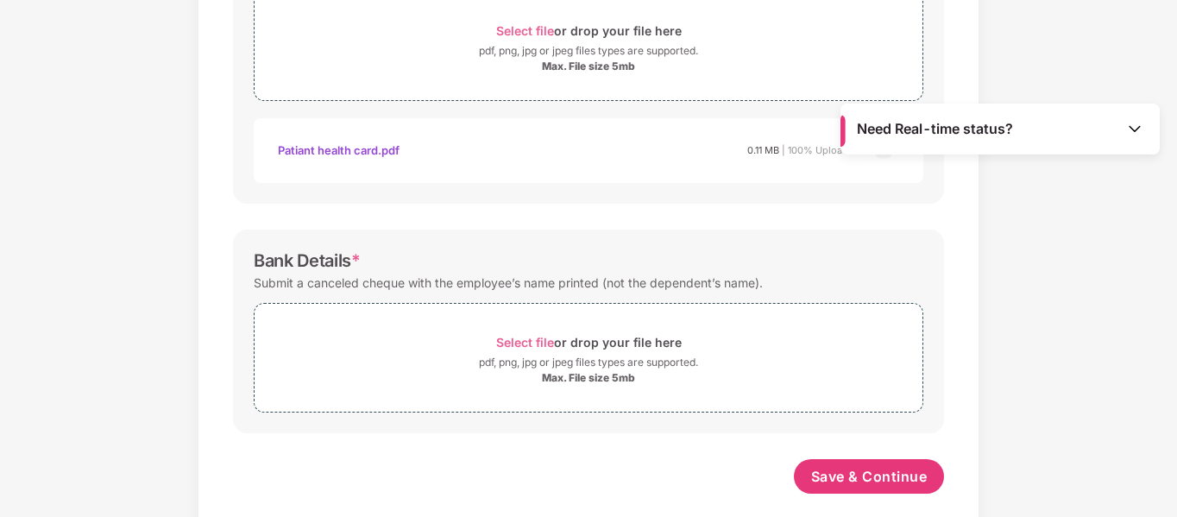
scroll to position [597, 0]
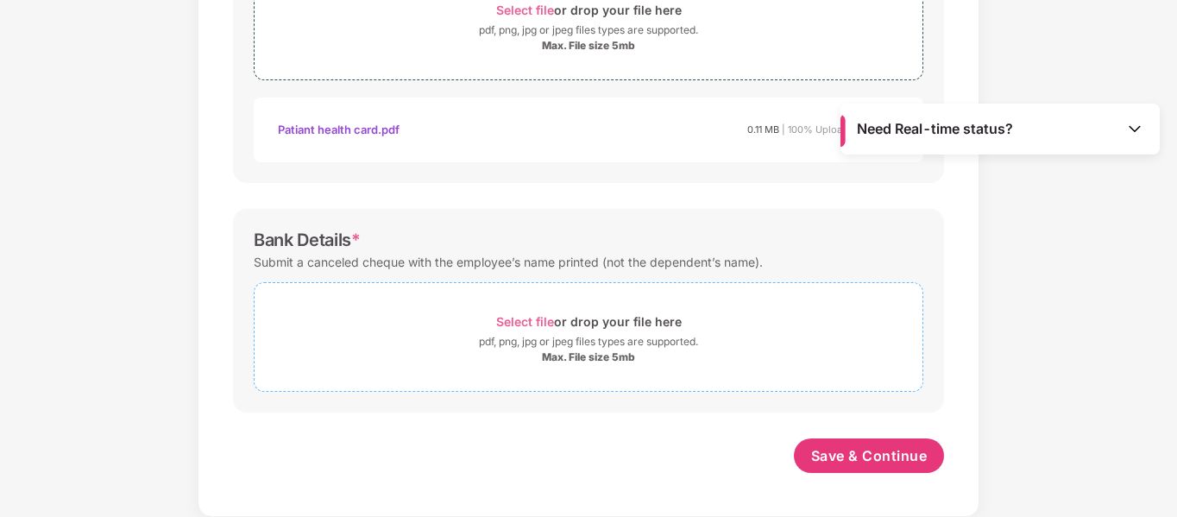
click at [516, 323] on span "Select file" at bounding box center [525, 321] width 58 height 15
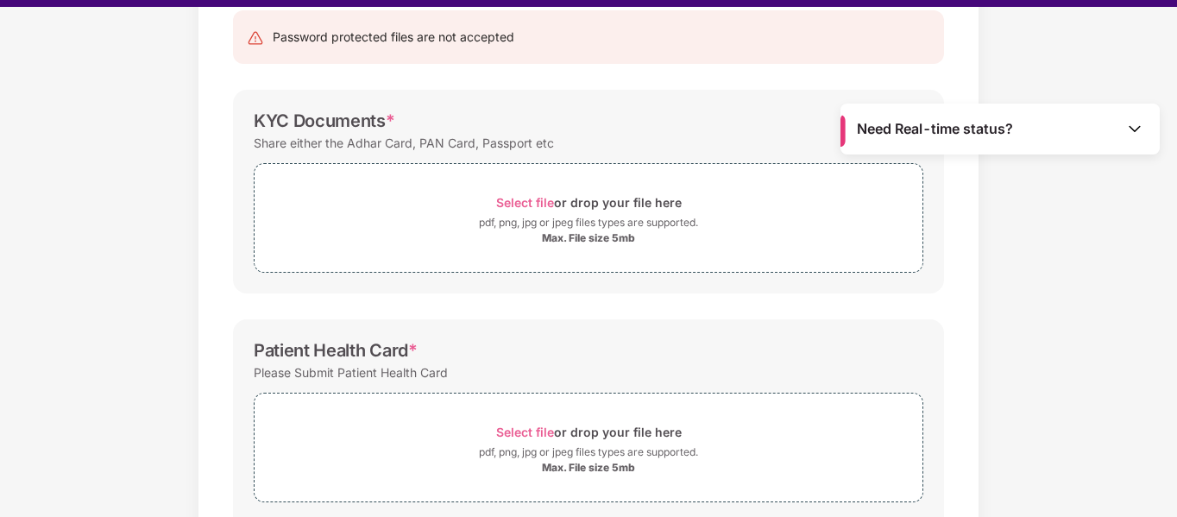
scroll to position [127, 0]
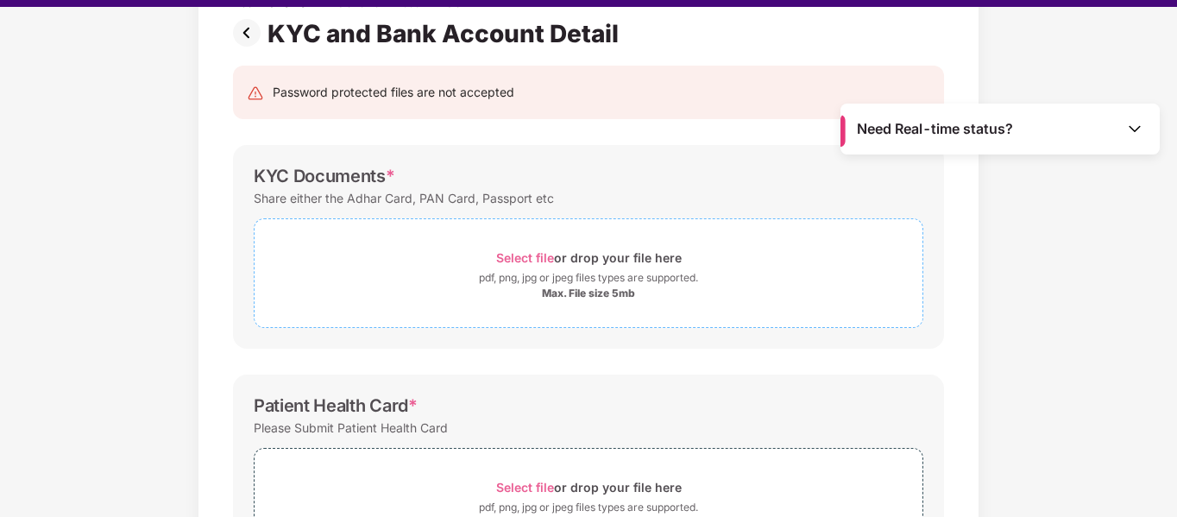
click at [514, 261] on span "Select file" at bounding box center [525, 257] width 58 height 15
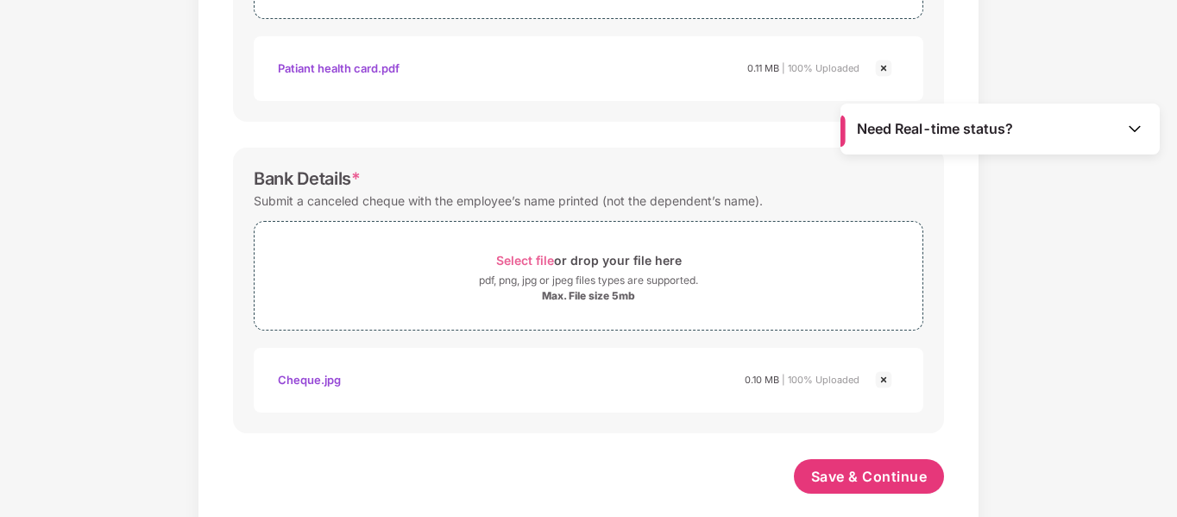
scroll to position [761, 0]
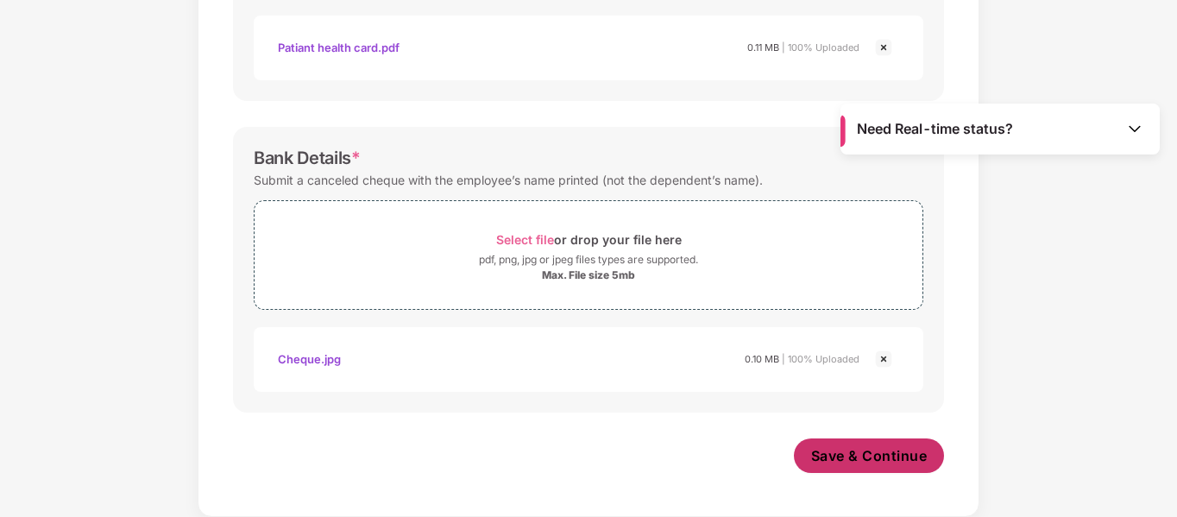
click at [829, 460] on span "Save & Continue" at bounding box center [869, 455] width 116 height 19
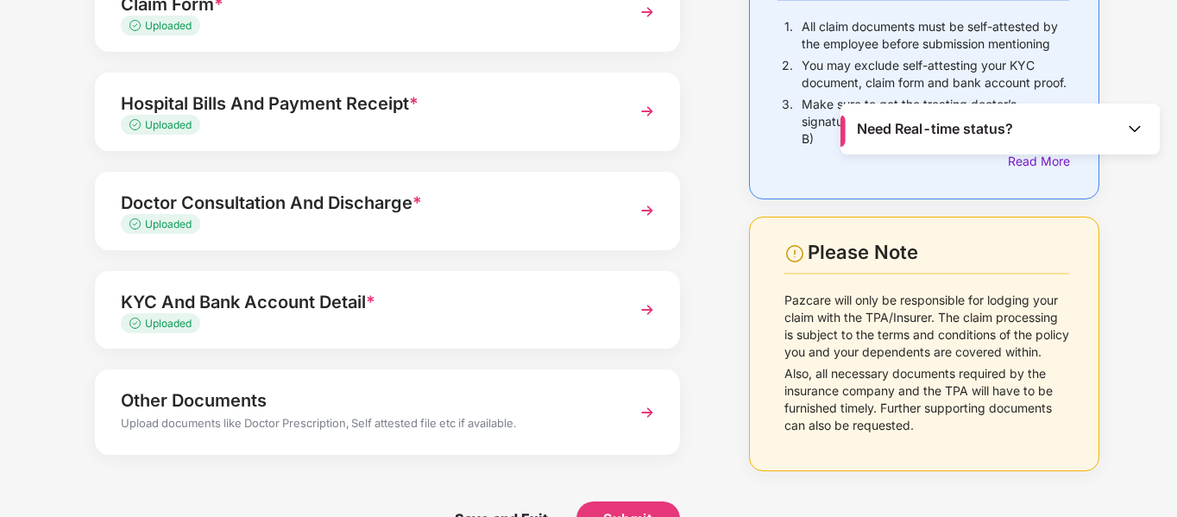
scroll to position [204, 0]
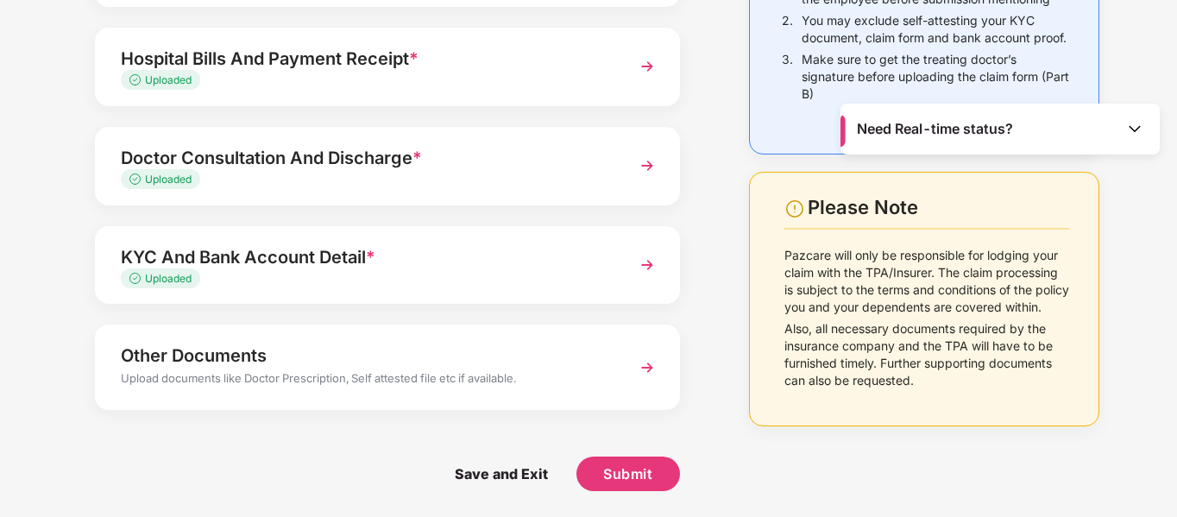
click at [636, 373] on img at bounding box center [646, 367] width 31 height 31
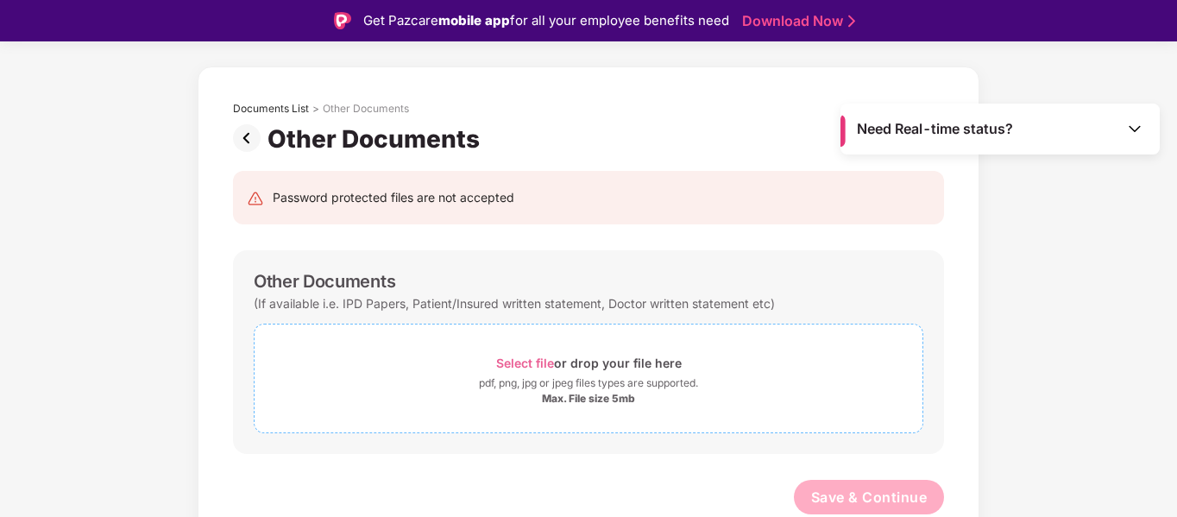
click at [530, 361] on span "Select file" at bounding box center [525, 362] width 58 height 15
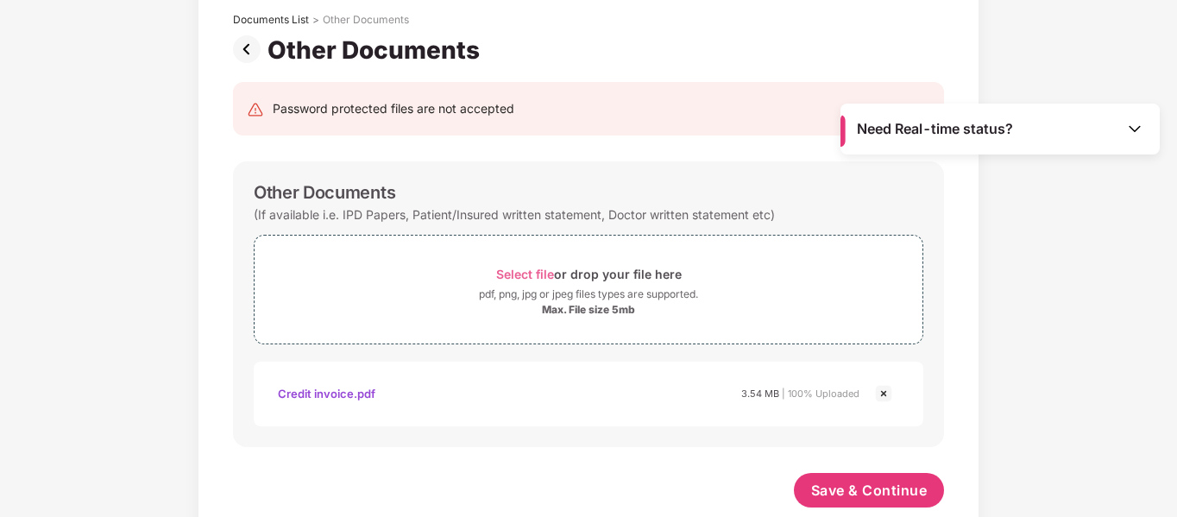
scroll to position [69, 0]
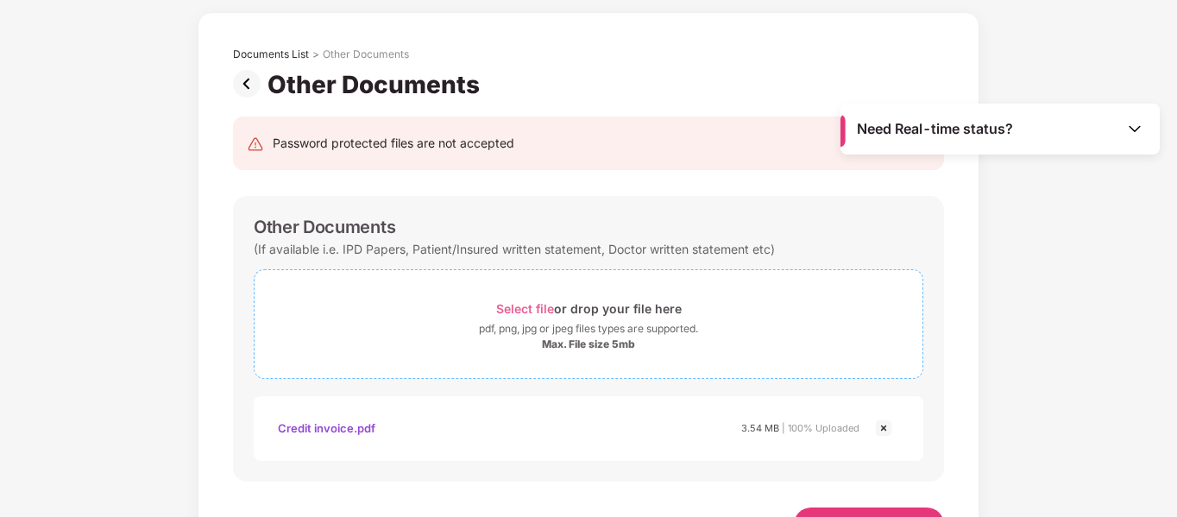
click at [530, 300] on div "Select file or drop your file here" at bounding box center [588, 308] width 185 height 23
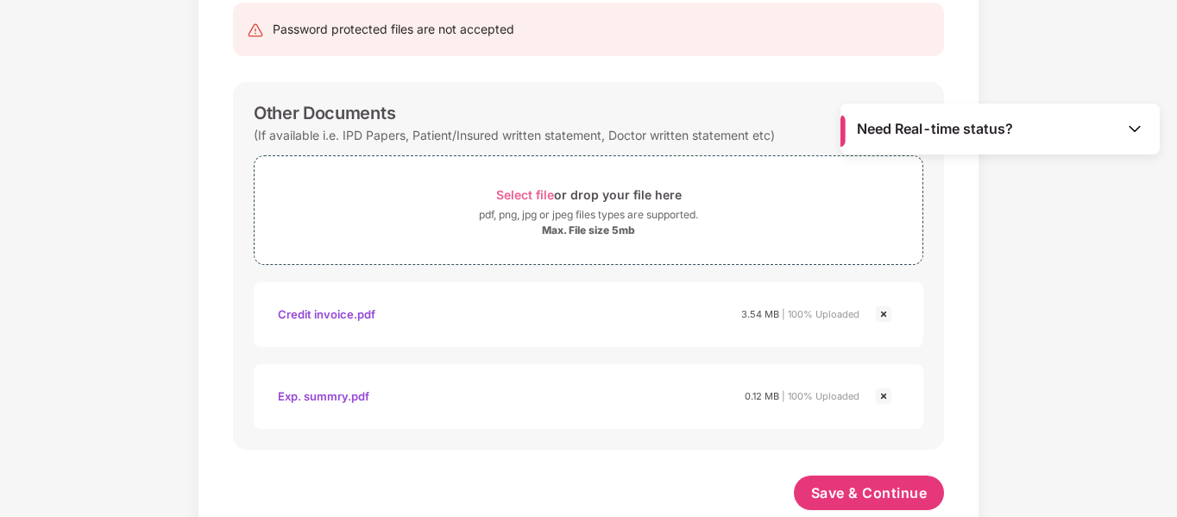
scroll to position [220, 0]
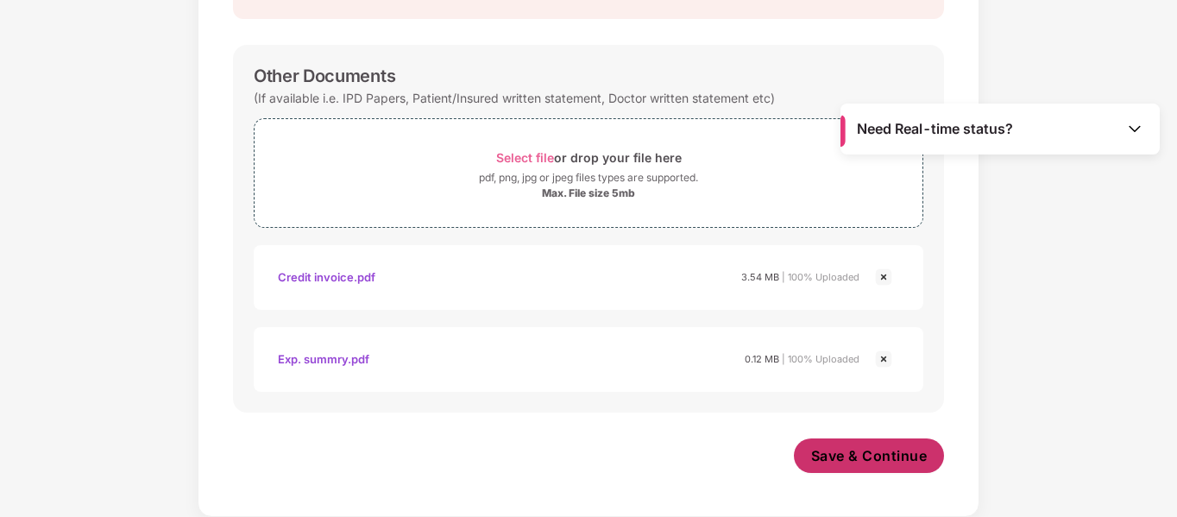
click at [872, 452] on span "Save & Continue" at bounding box center [869, 455] width 116 height 19
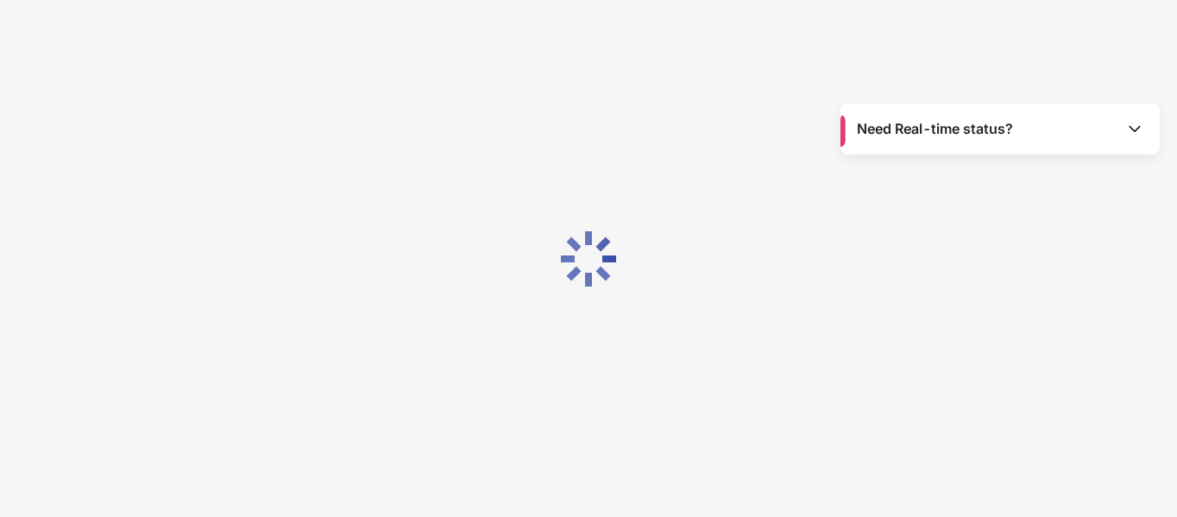
scroll to position [0, 0]
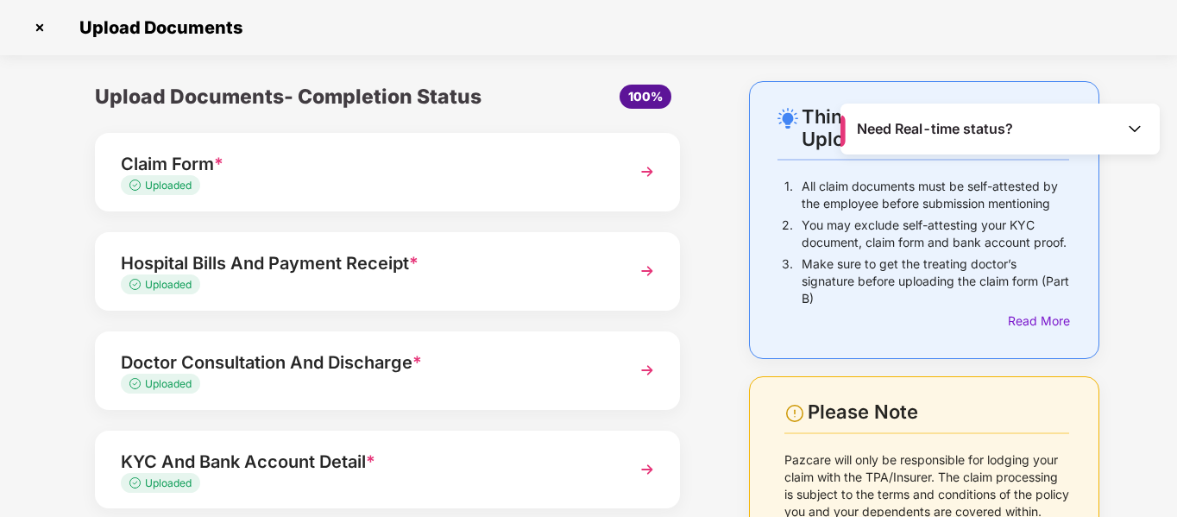
click at [663, 279] on div "Hospital Bills And Payment Receipt * Uploaded" at bounding box center [387, 271] width 585 height 79
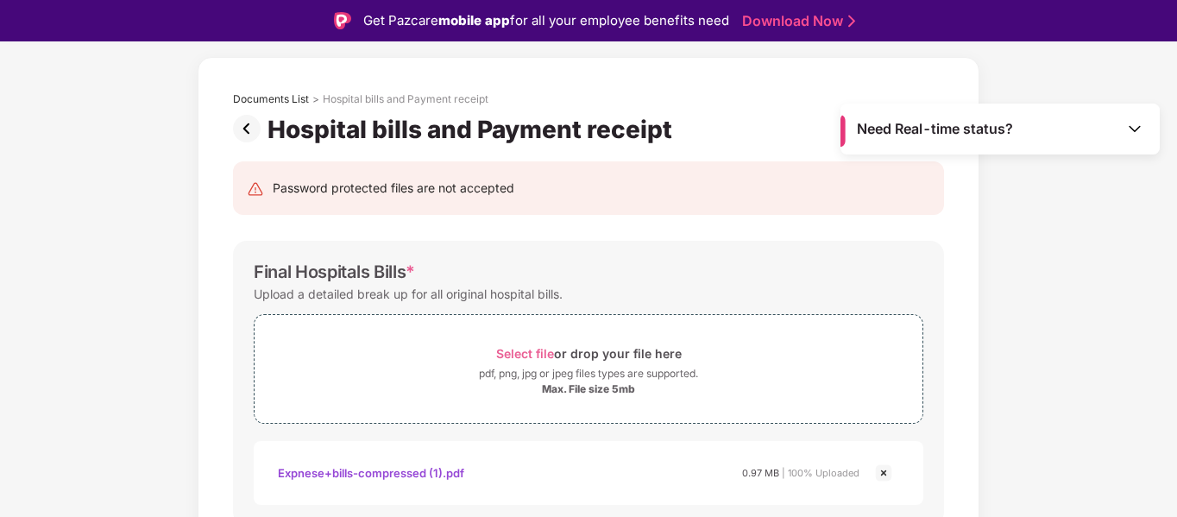
scroll to position [69, 0]
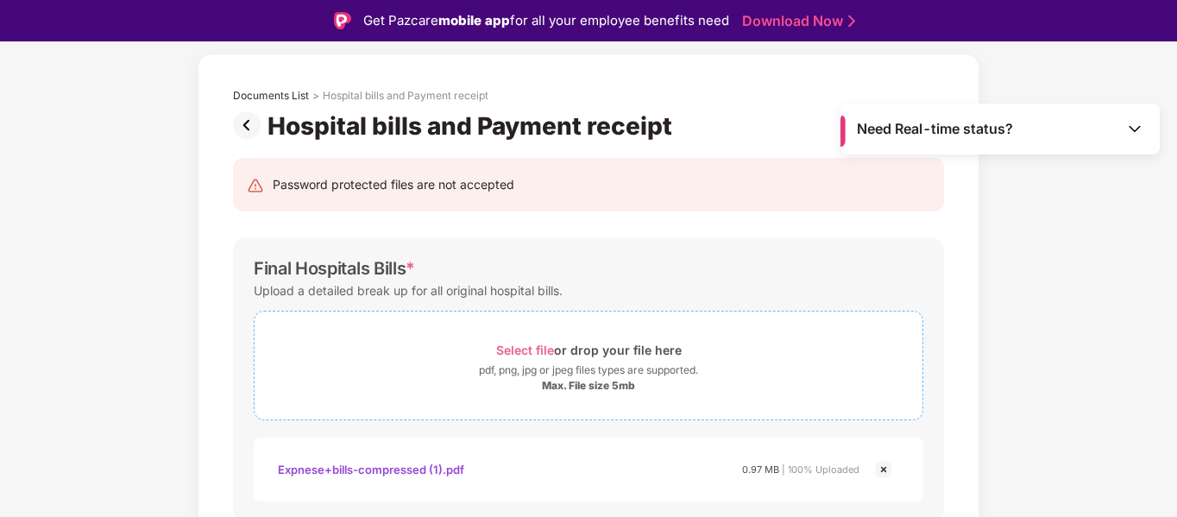
click at [519, 349] on span "Select file" at bounding box center [525, 349] width 58 height 15
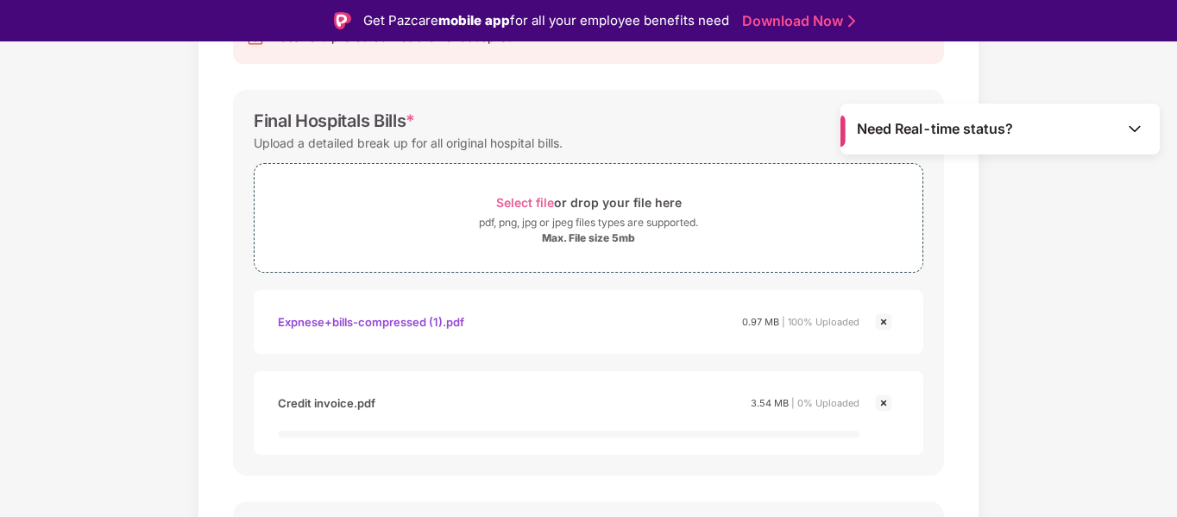
scroll to position [242, 0]
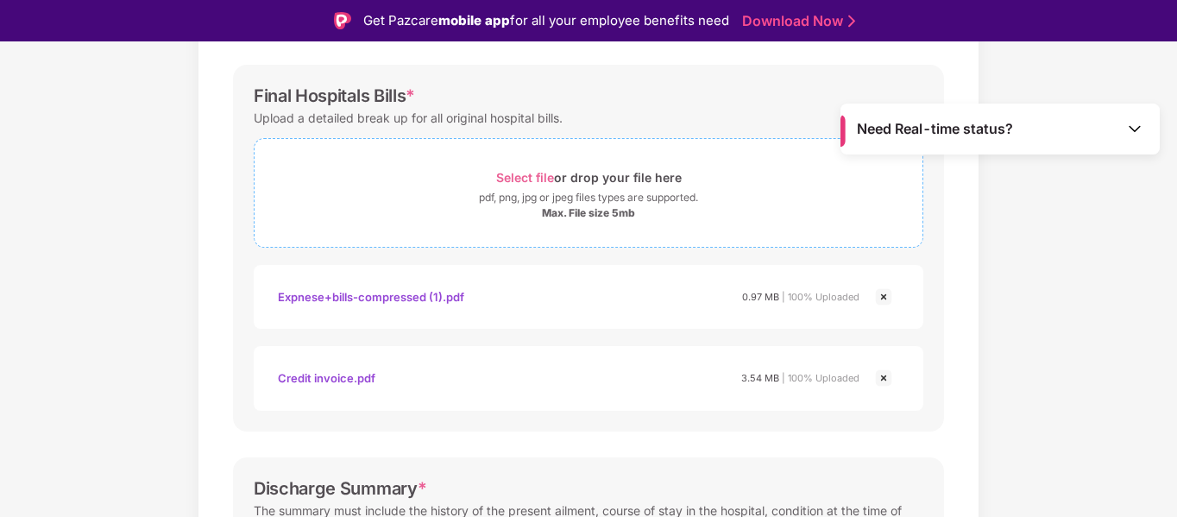
click at [514, 180] on span "Select file" at bounding box center [525, 177] width 58 height 15
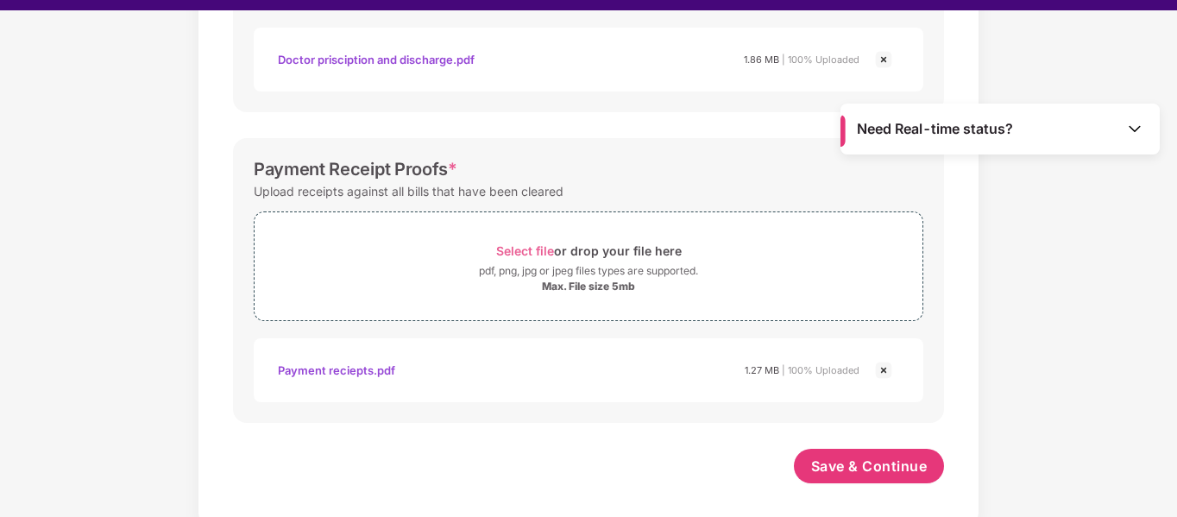
scroll to position [41, 0]
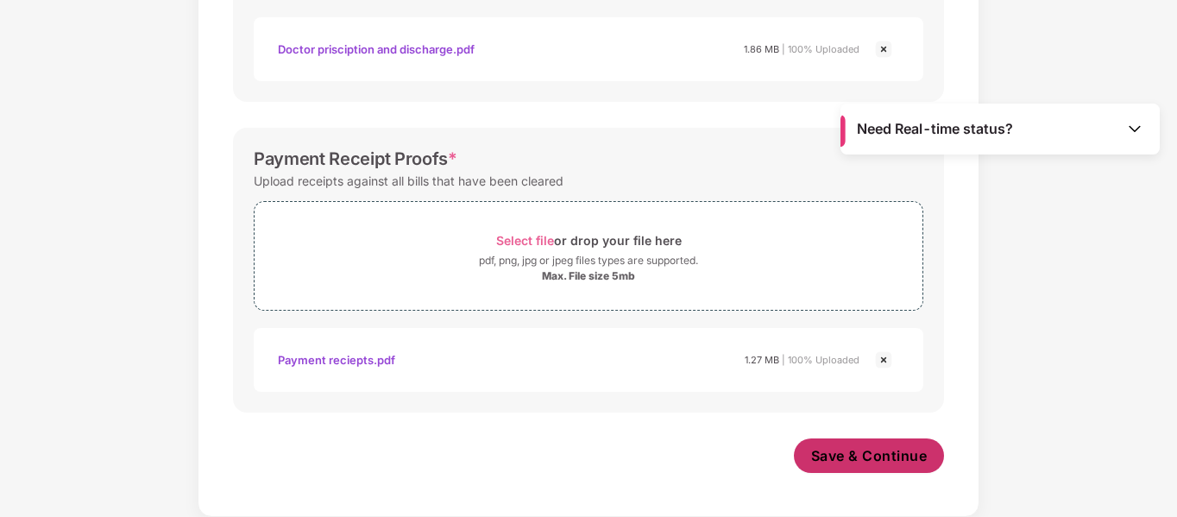
click at [843, 459] on span "Save & Continue" at bounding box center [869, 455] width 116 height 19
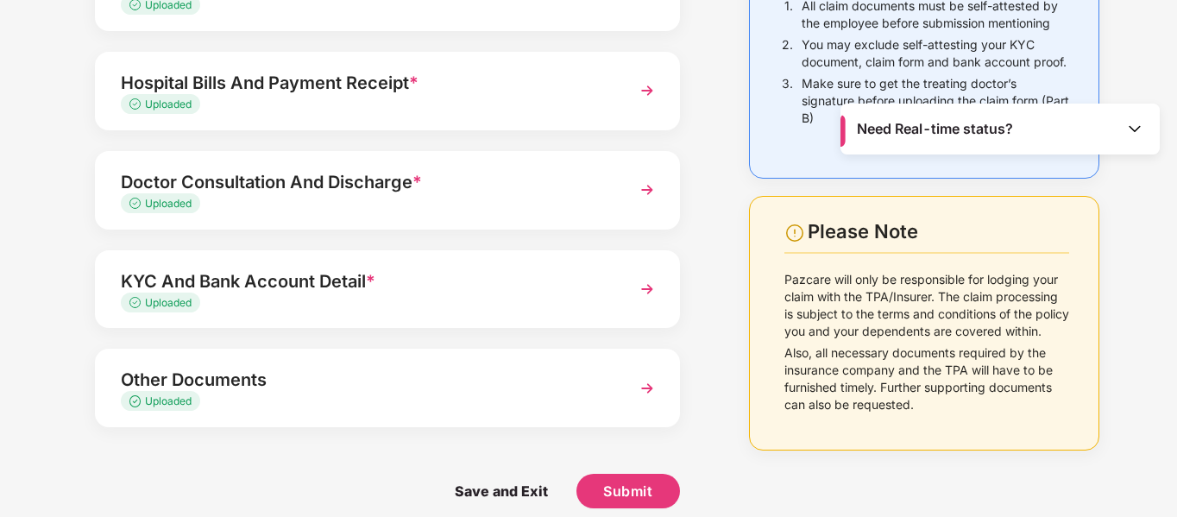
scroll to position [198, 0]
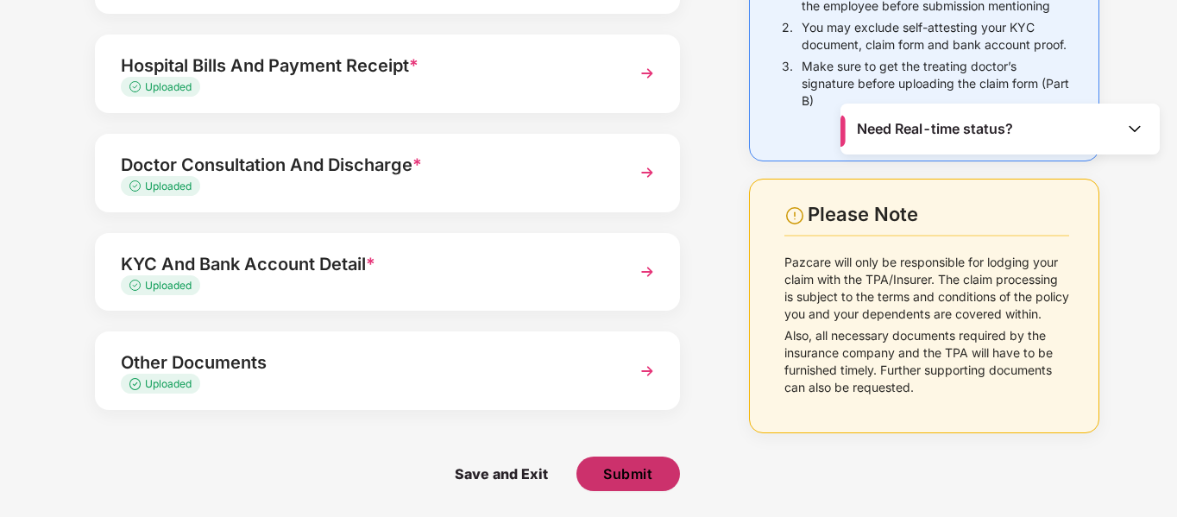
click at [616, 475] on span "Submit" at bounding box center [627, 473] width 49 height 19
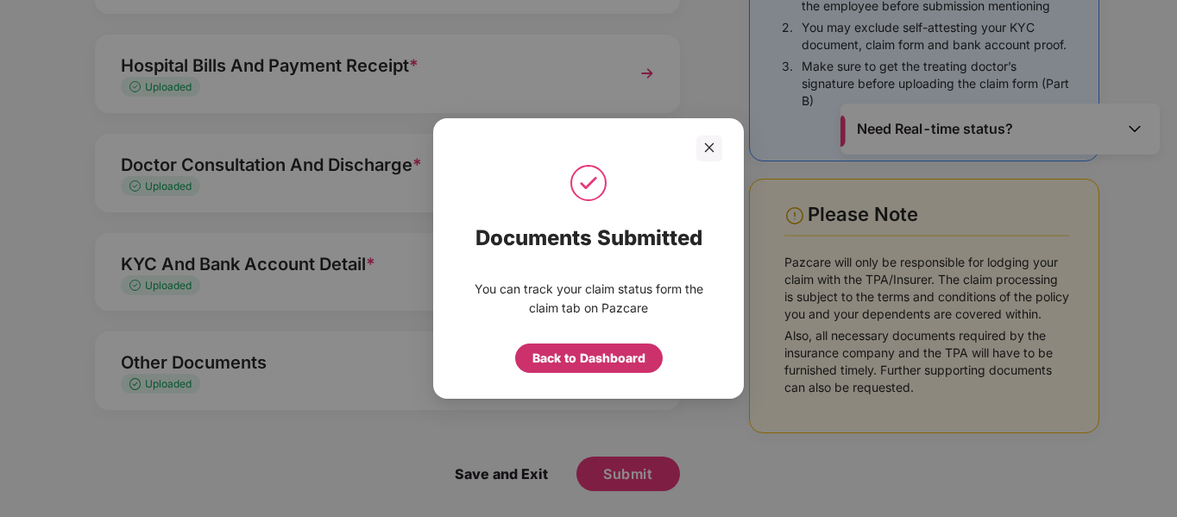
click at [580, 356] on div "Back to Dashboard" at bounding box center [588, 358] width 113 height 19
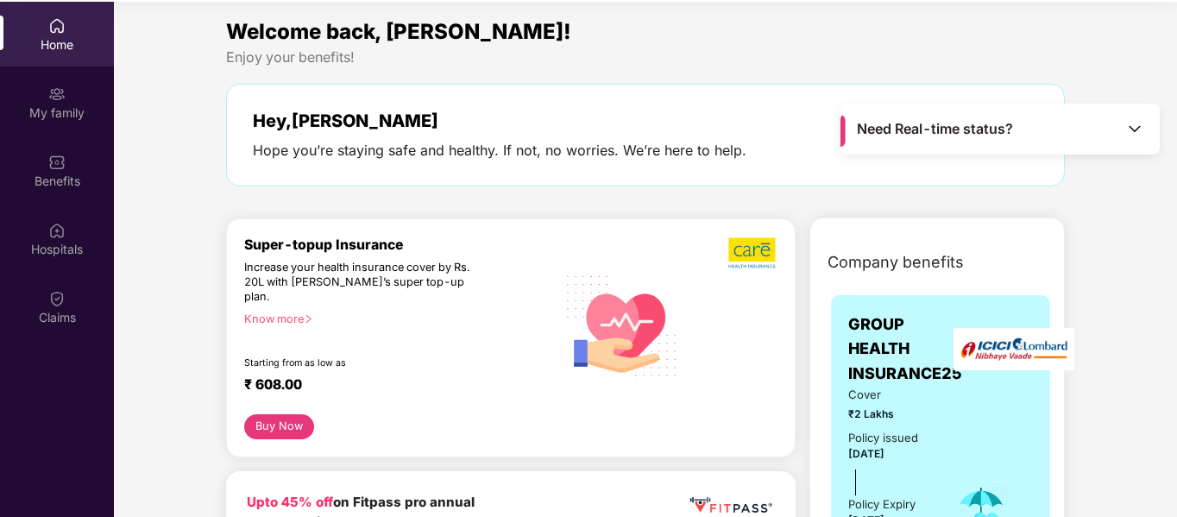
scroll to position [97, 0]
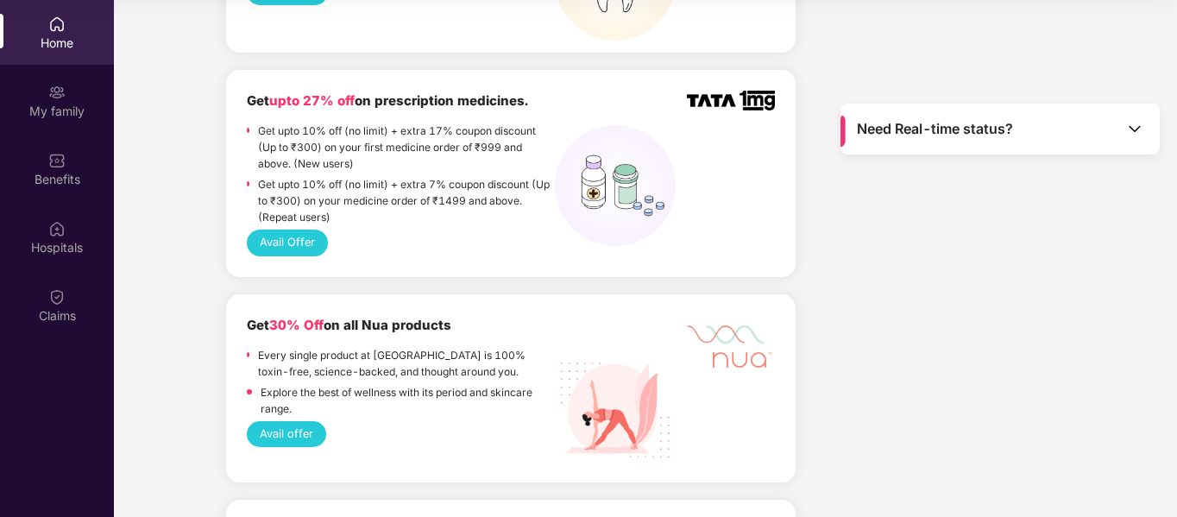
scroll to position [1863, 0]
